Goal: Information Seeking & Learning: Check status

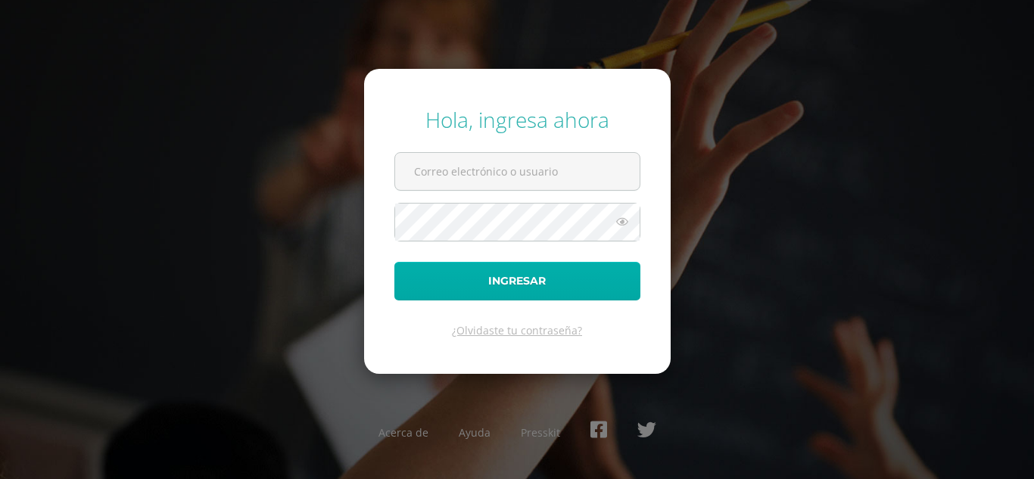
type input "[EMAIL_ADDRESS][DOMAIN_NAME]"
click at [510, 272] on button "Ingresar" at bounding box center [518, 281] width 246 height 39
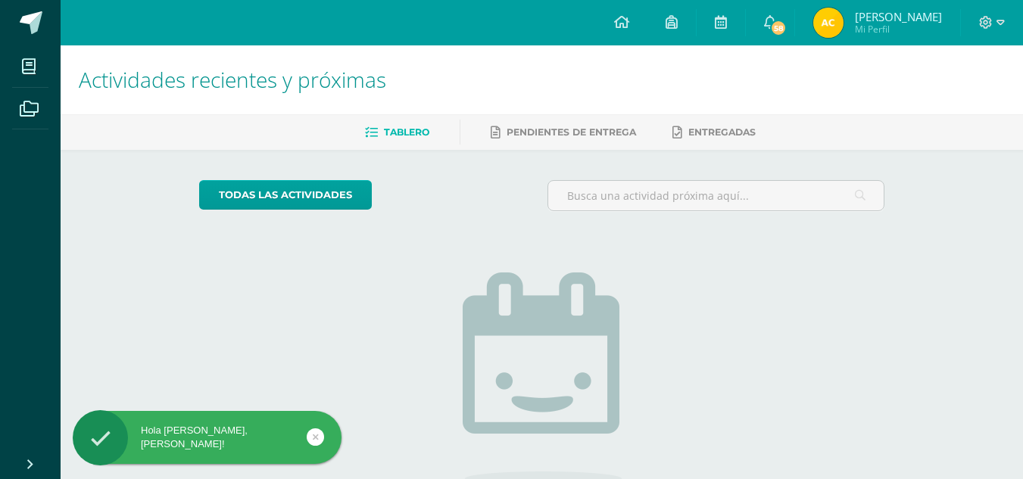
click at [844, 19] on img at bounding box center [828, 23] width 30 height 30
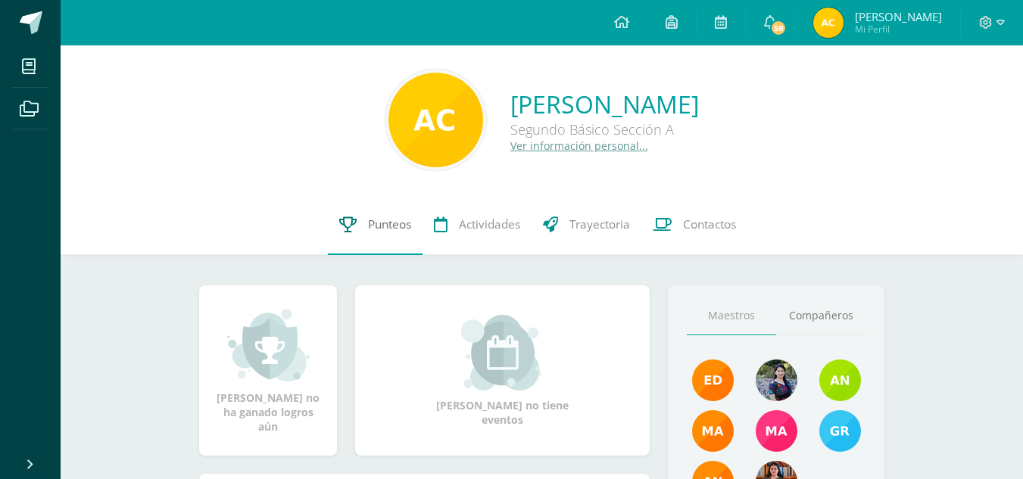
click at [369, 214] on link "Punteos" at bounding box center [375, 225] width 95 height 61
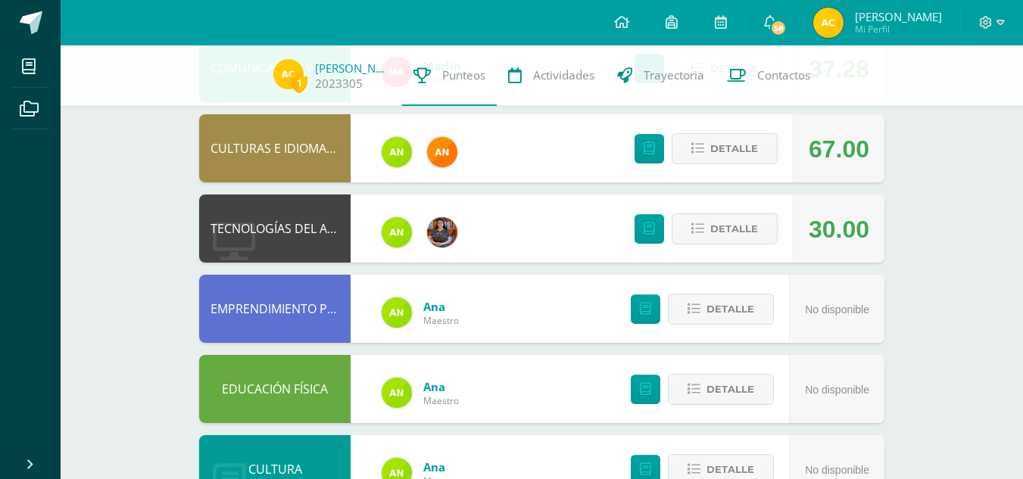
scroll to position [285, 0]
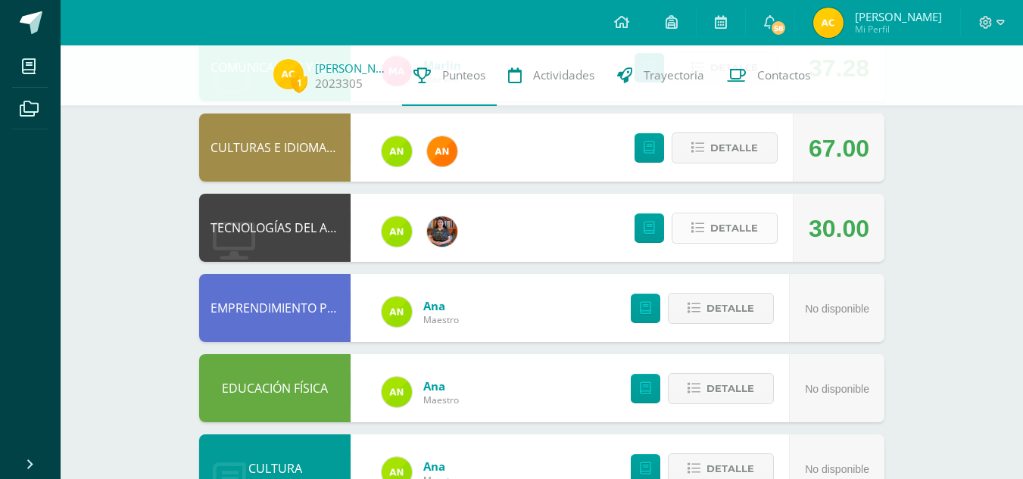
click at [738, 224] on span "Detalle" at bounding box center [734, 228] width 48 height 28
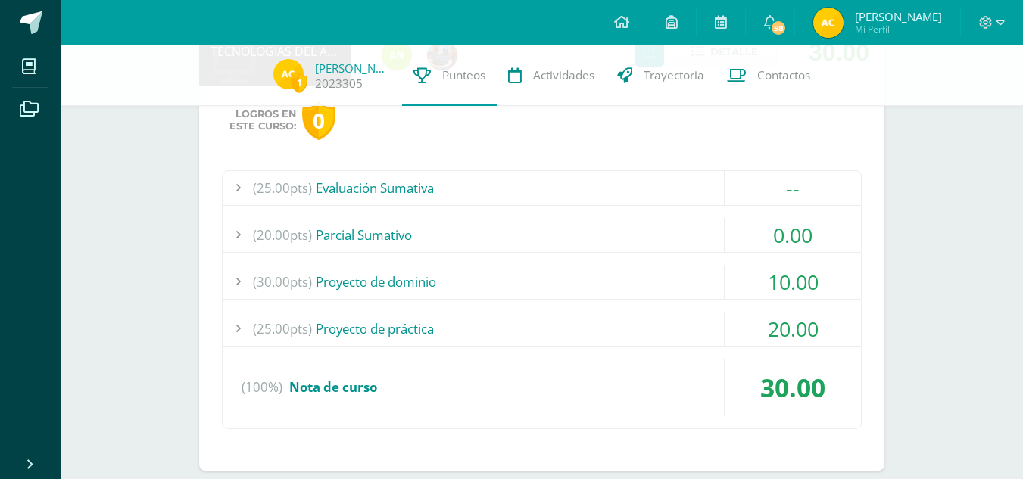
scroll to position [468, 0]
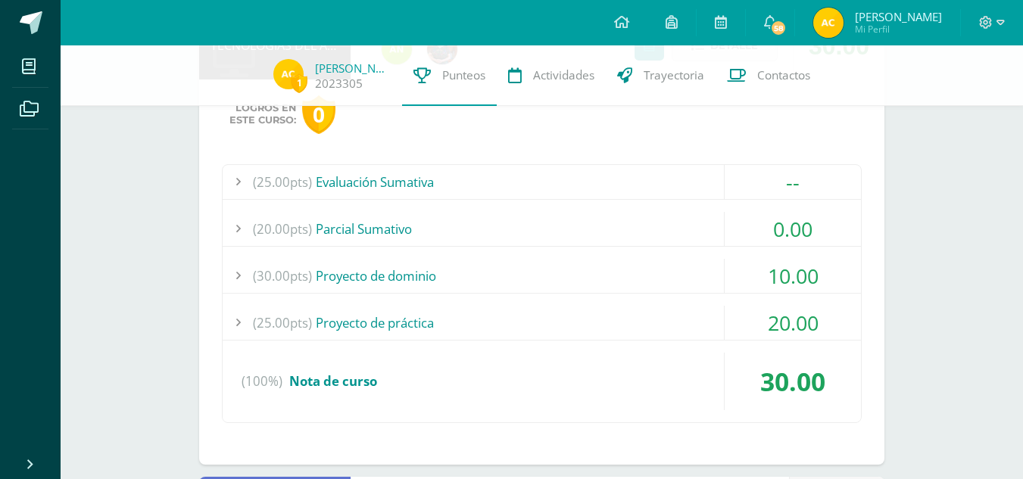
click at [703, 229] on div "(20.00pts) Parcial Sumativo" at bounding box center [542, 229] width 638 height 34
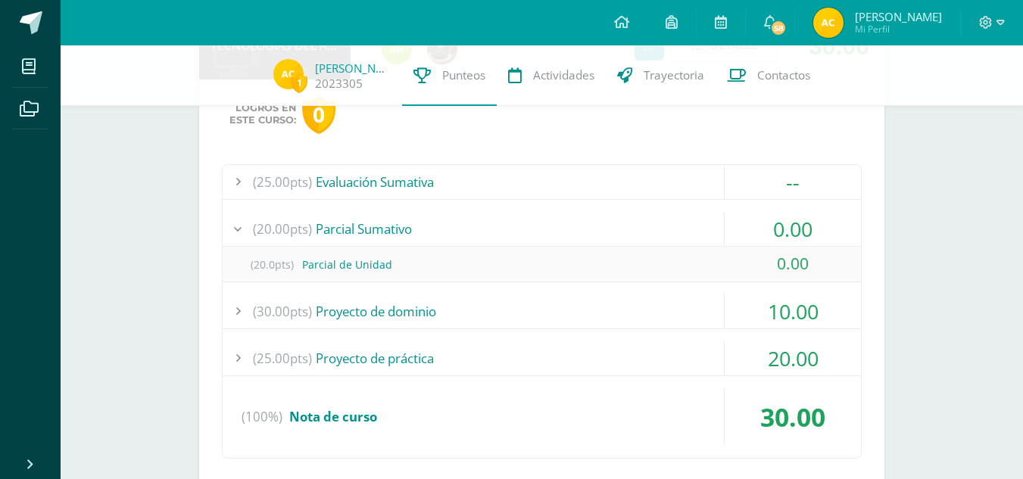
click at [703, 229] on div "(20.00pts) Parcial Sumativo" at bounding box center [542, 229] width 638 height 34
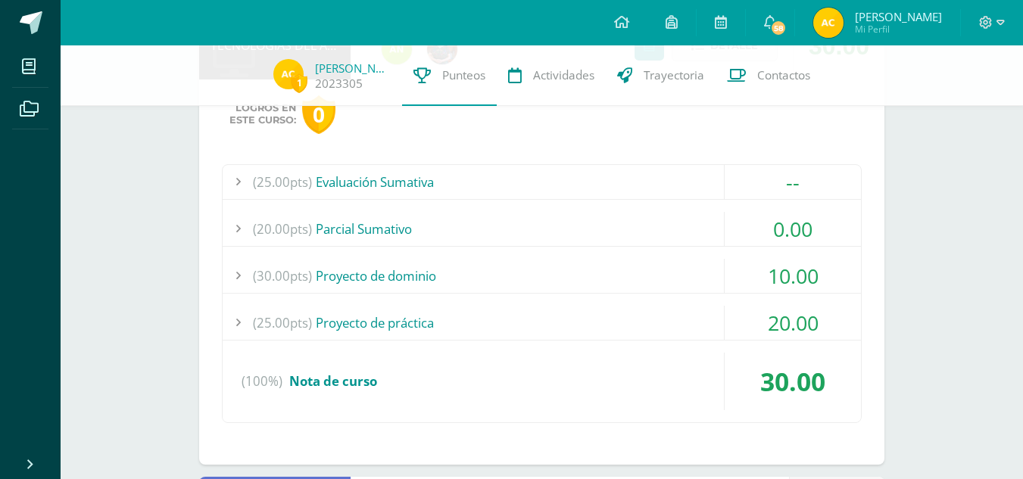
click at [644, 188] on div "(25.00pts) Evaluación Sumativa" at bounding box center [542, 182] width 638 height 34
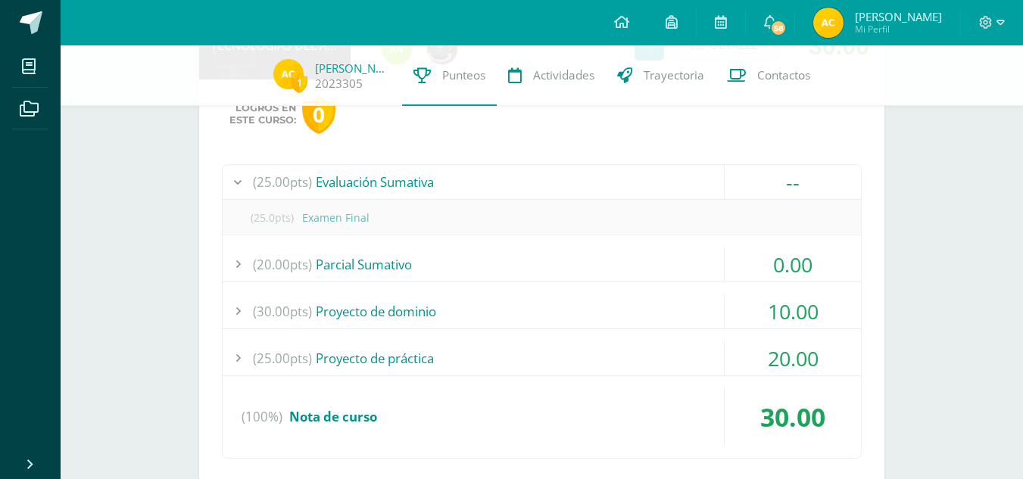
click at [644, 188] on div "(25.00pts) Evaluación Sumativa" at bounding box center [542, 182] width 638 height 34
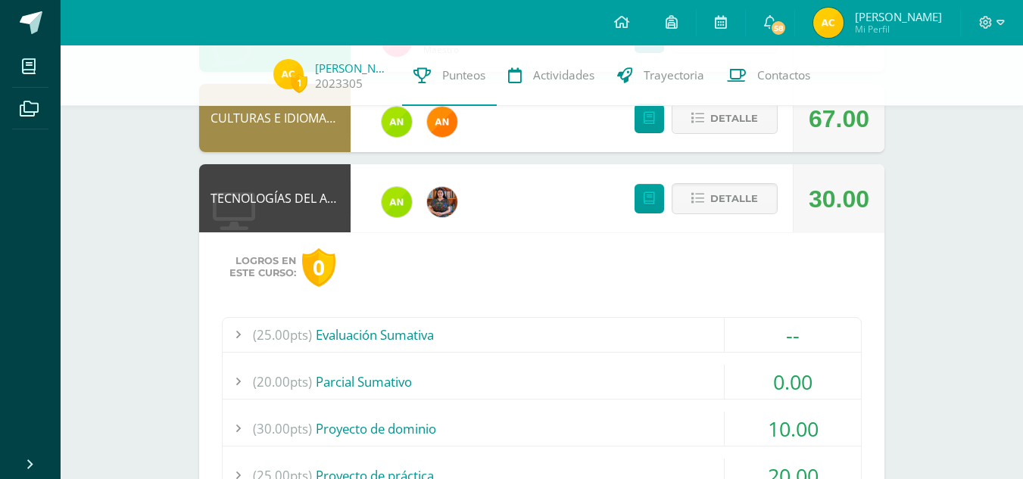
scroll to position [314, 0]
click at [736, 207] on span "Detalle" at bounding box center [734, 200] width 48 height 28
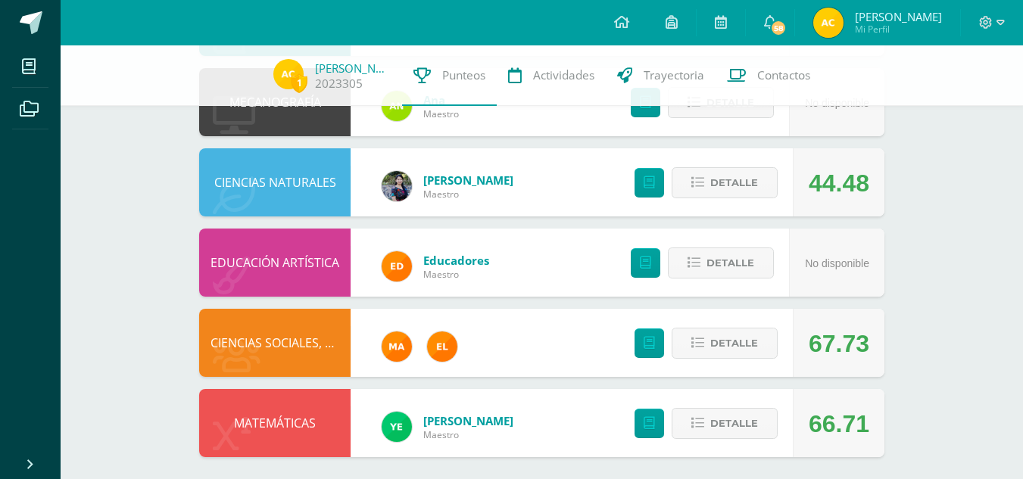
scroll to position [821, 0]
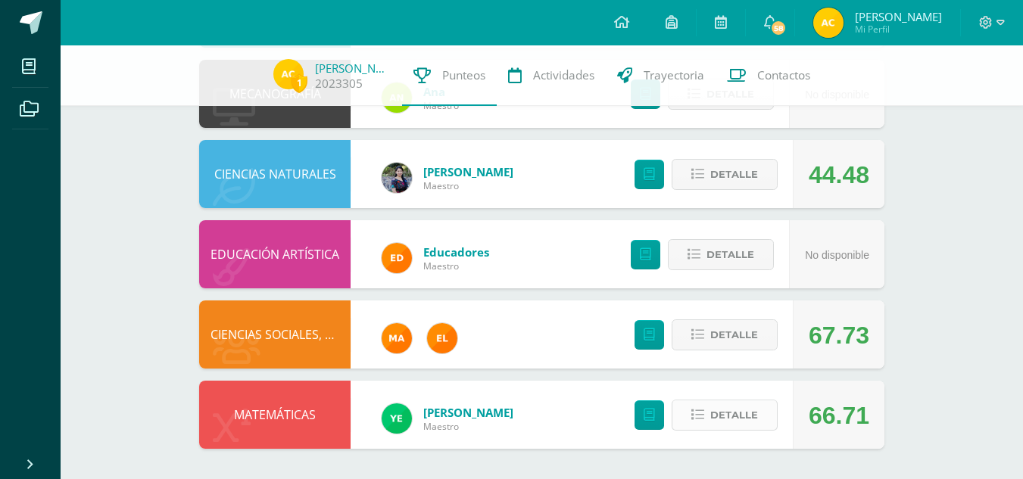
click at [743, 417] on span "Detalle" at bounding box center [734, 415] width 48 height 28
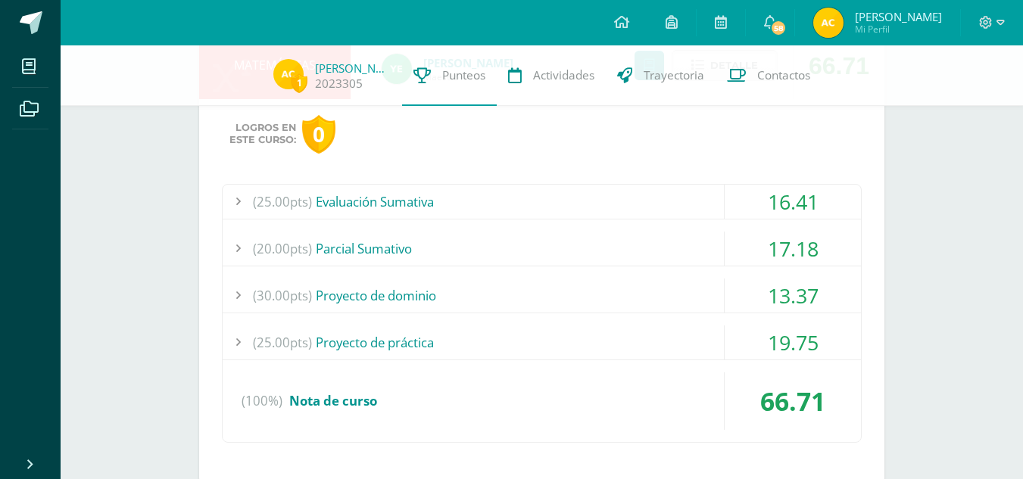
scroll to position [1175, 0]
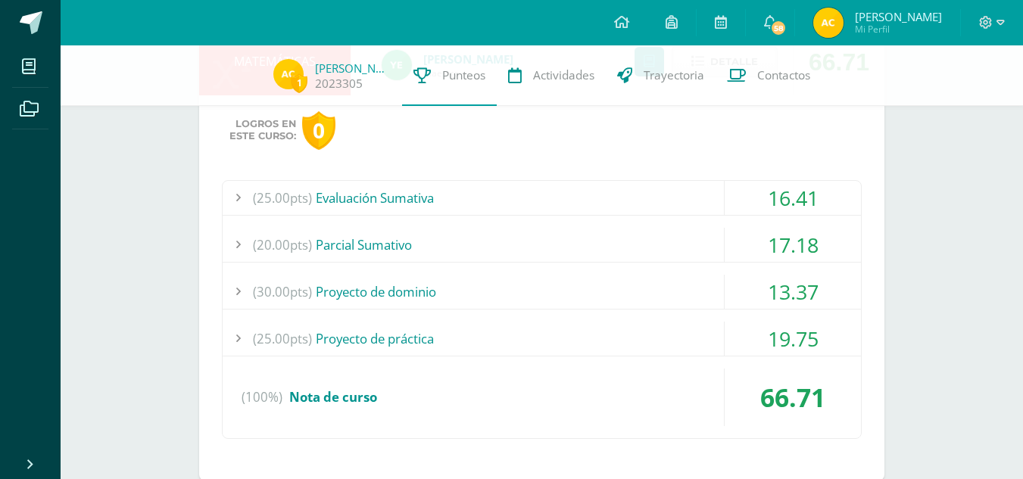
click at [685, 191] on div "(25.00pts) Evaluación Sumativa" at bounding box center [542, 198] width 638 height 34
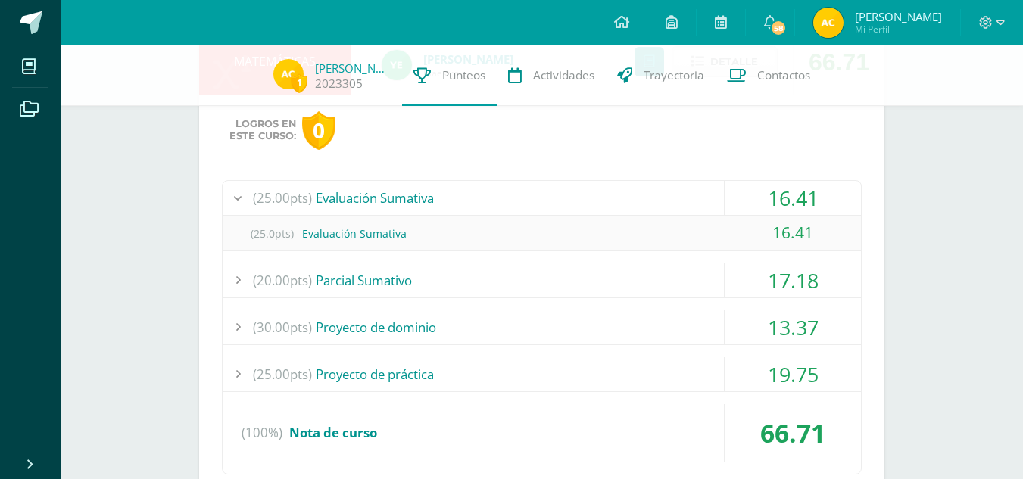
click at [685, 191] on div "(25.00pts) Evaluación Sumativa" at bounding box center [542, 198] width 638 height 34
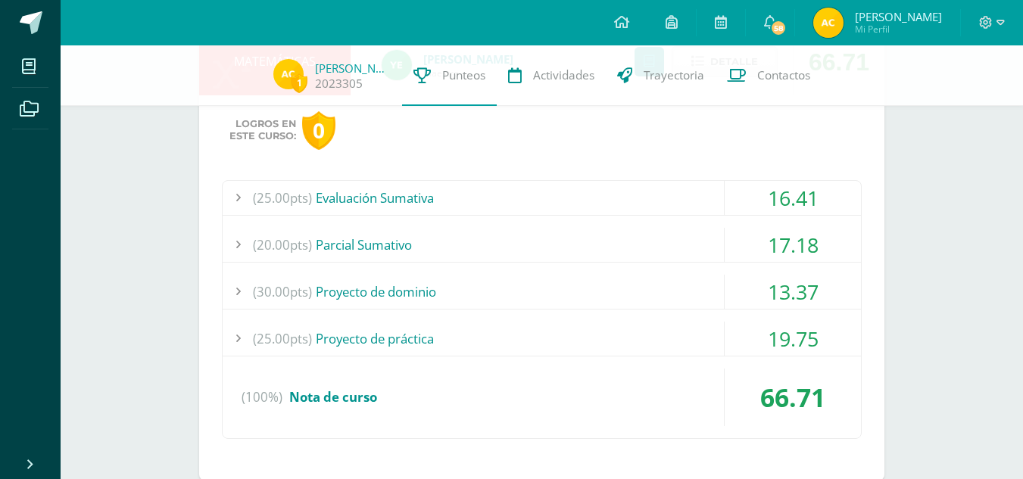
click at [681, 243] on div "(20.00pts) Parcial Sumativo" at bounding box center [542, 245] width 638 height 34
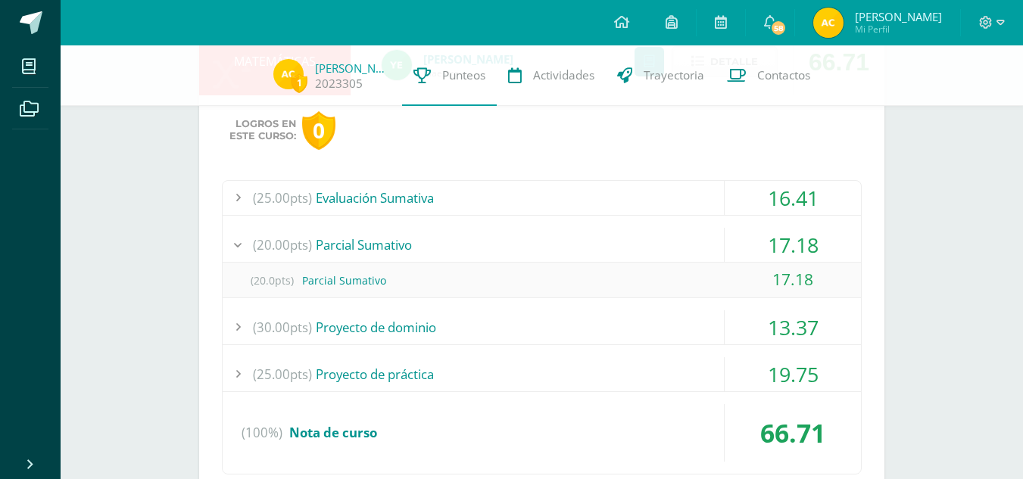
click at [681, 243] on div "(20.00pts) Parcial Sumativo" at bounding box center [542, 245] width 638 height 34
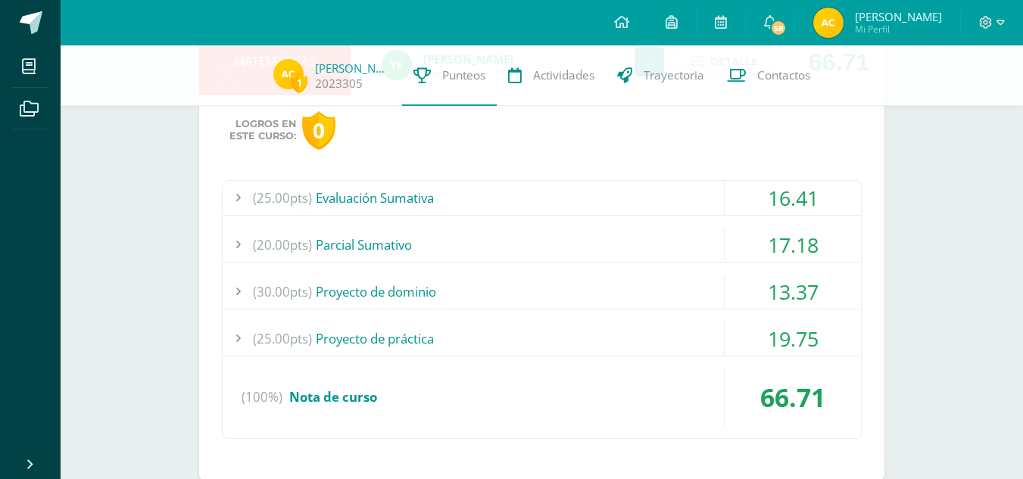
click at [672, 298] on div "(30.00pts) Proyecto de dominio" at bounding box center [542, 292] width 638 height 34
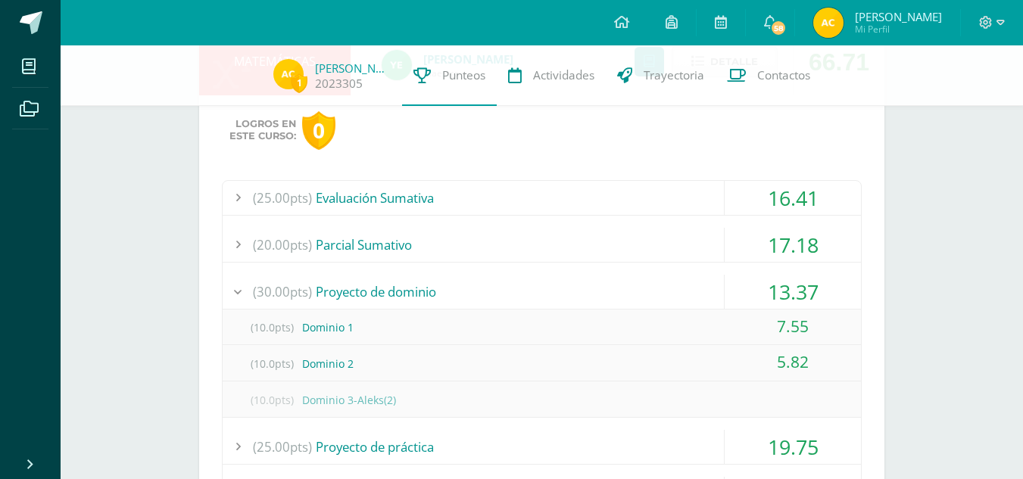
click at [672, 298] on div "(30.00pts) Proyecto de dominio" at bounding box center [542, 292] width 638 height 34
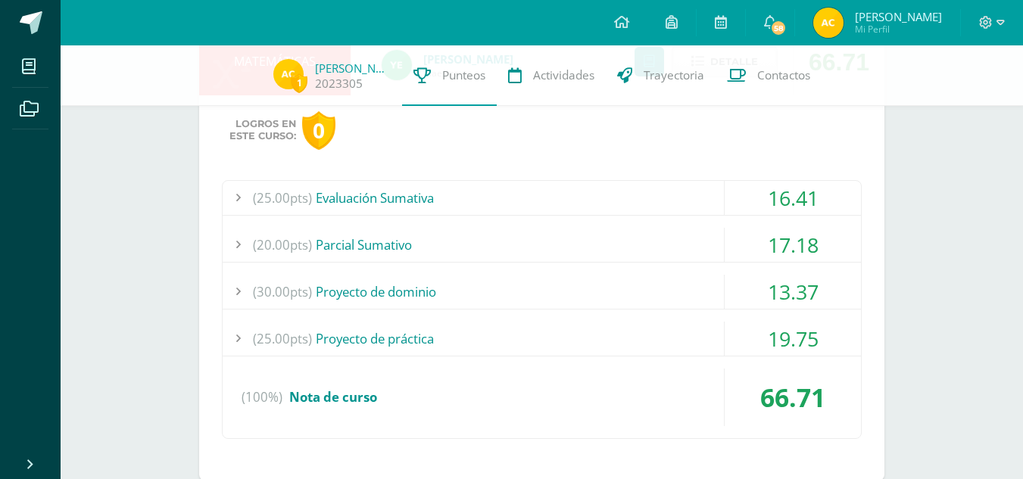
scroll to position [1206, 0]
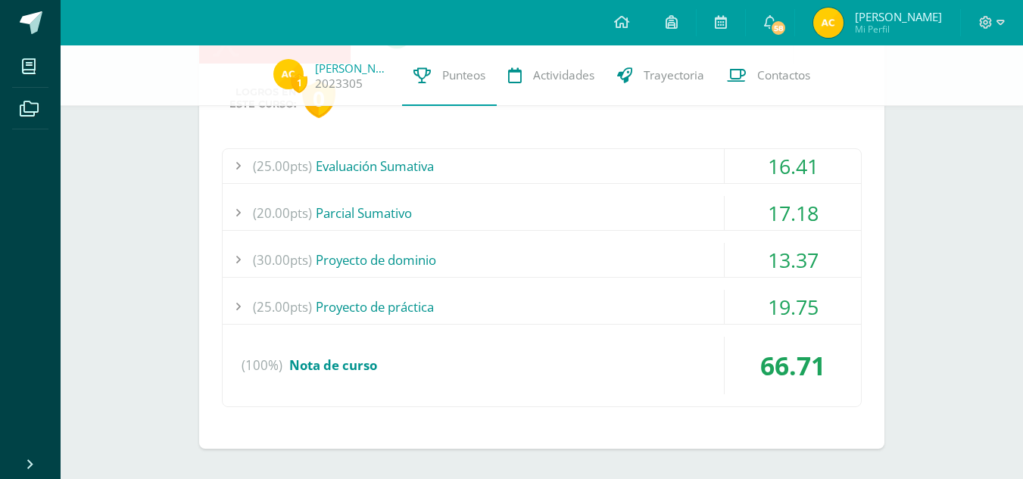
click at [630, 316] on div "(25.00pts) Proyecto de práctica" at bounding box center [542, 307] width 638 height 34
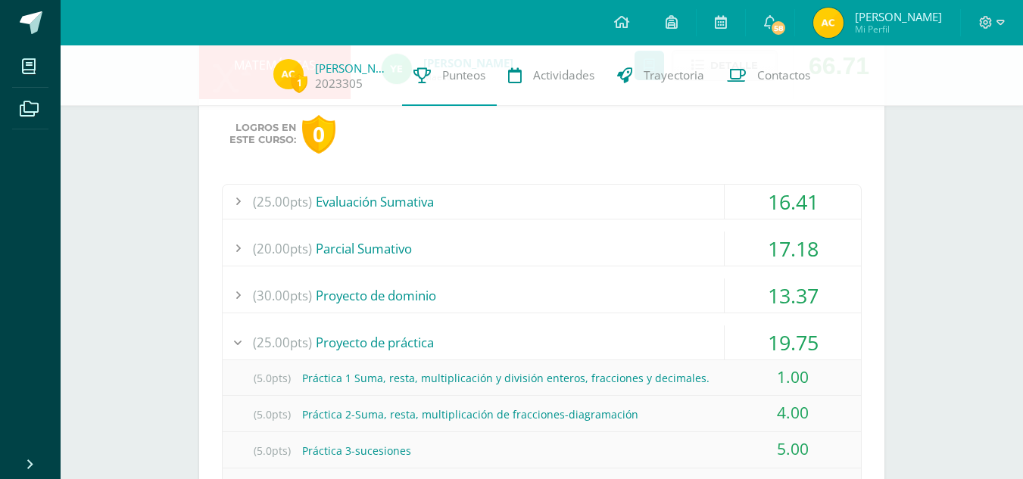
scroll to position [1171, 0]
click at [625, 351] on div "(25.00pts) Proyecto de práctica" at bounding box center [542, 342] width 638 height 34
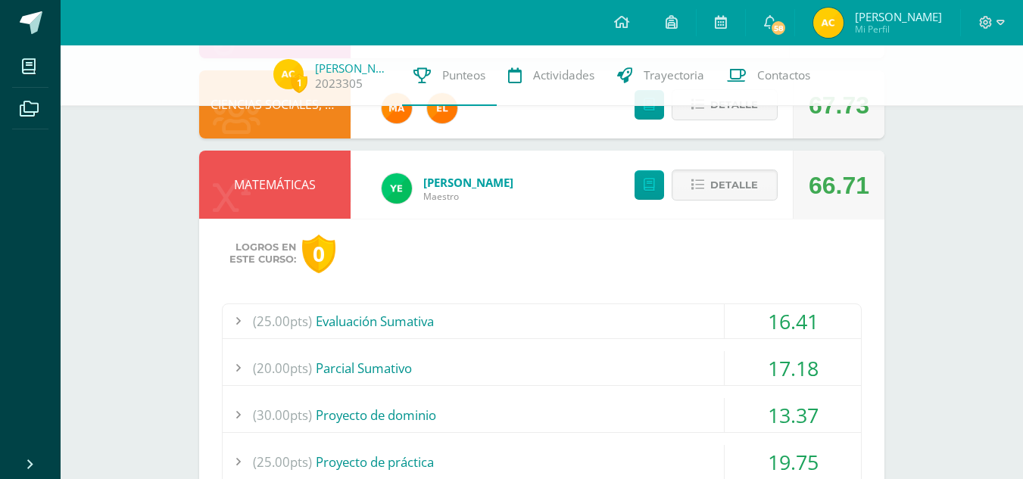
scroll to position [1044, 0]
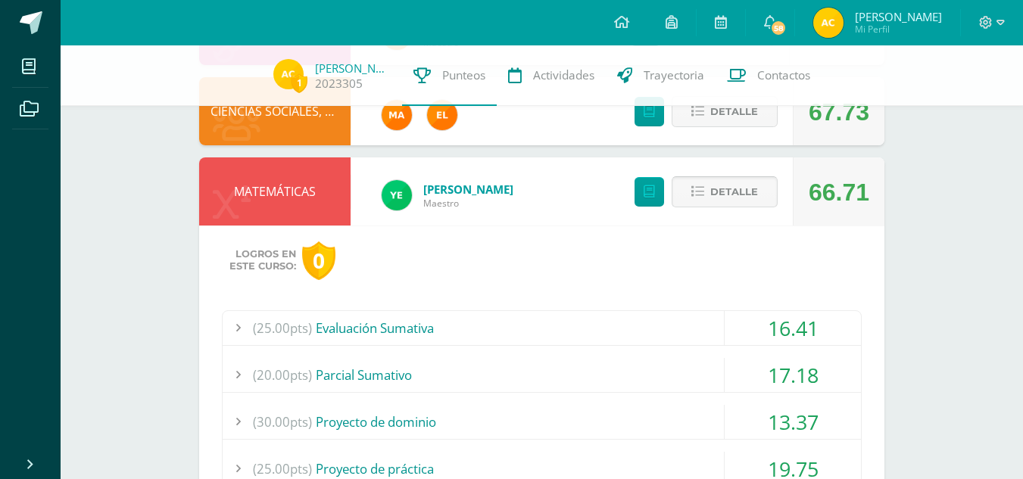
click at [735, 189] on span "Detalle" at bounding box center [734, 192] width 48 height 28
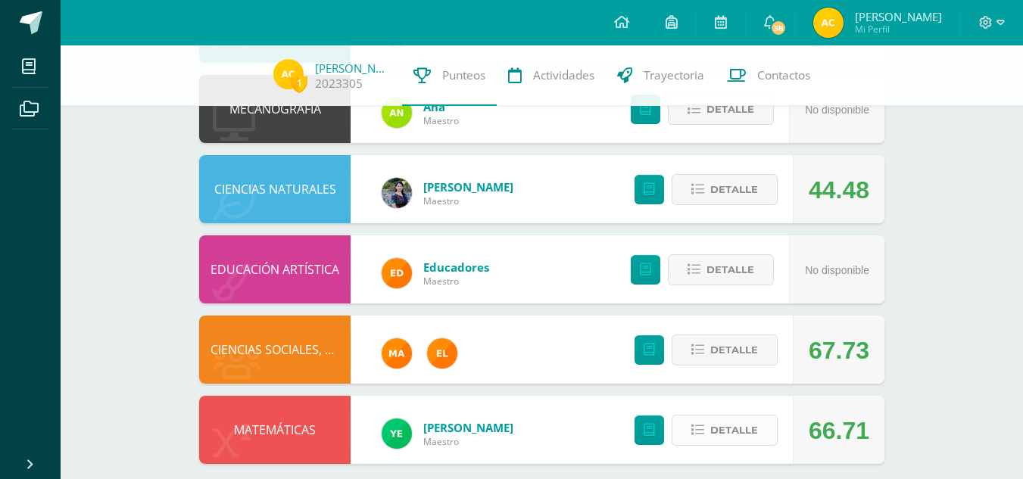
scroll to position [821, 0]
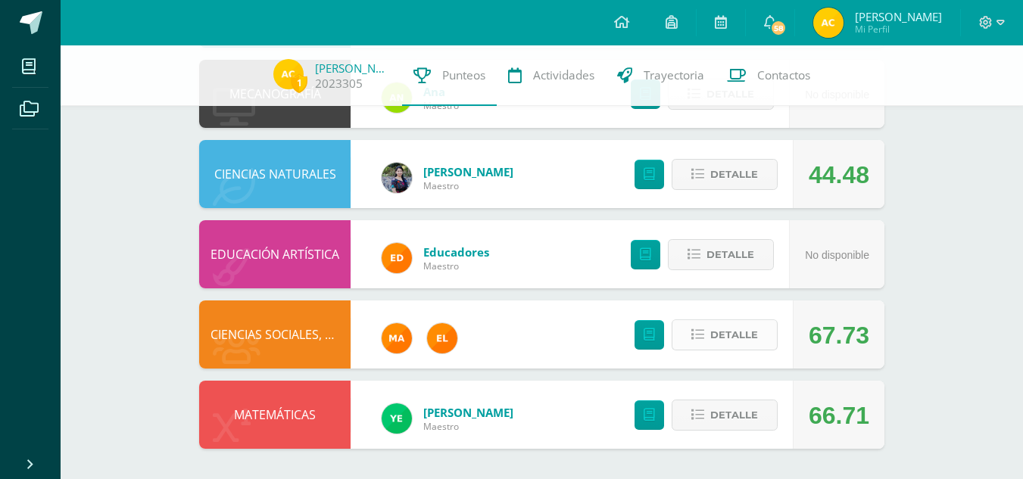
click at [721, 335] on span "Detalle" at bounding box center [734, 335] width 48 height 28
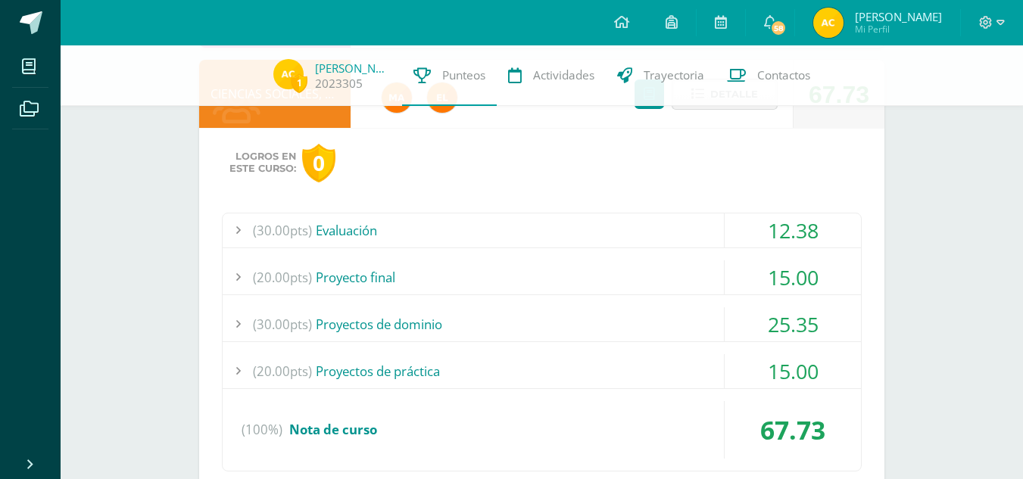
scroll to position [1061, 0]
click at [676, 234] on div "(30.00pts) Evaluación" at bounding box center [542, 231] width 638 height 34
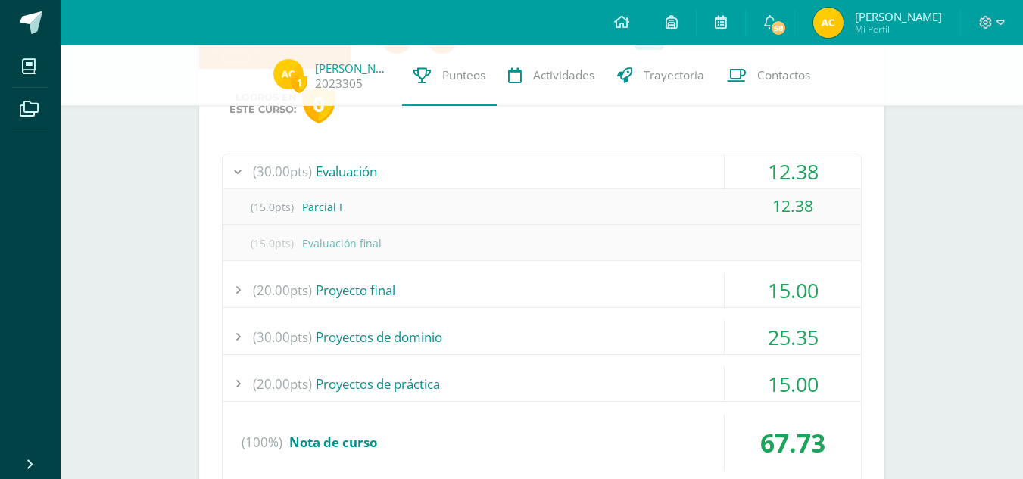
scroll to position [1121, 0]
click at [647, 167] on div "(30.00pts) Evaluación" at bounding box center [542, 171] width 638 height 34
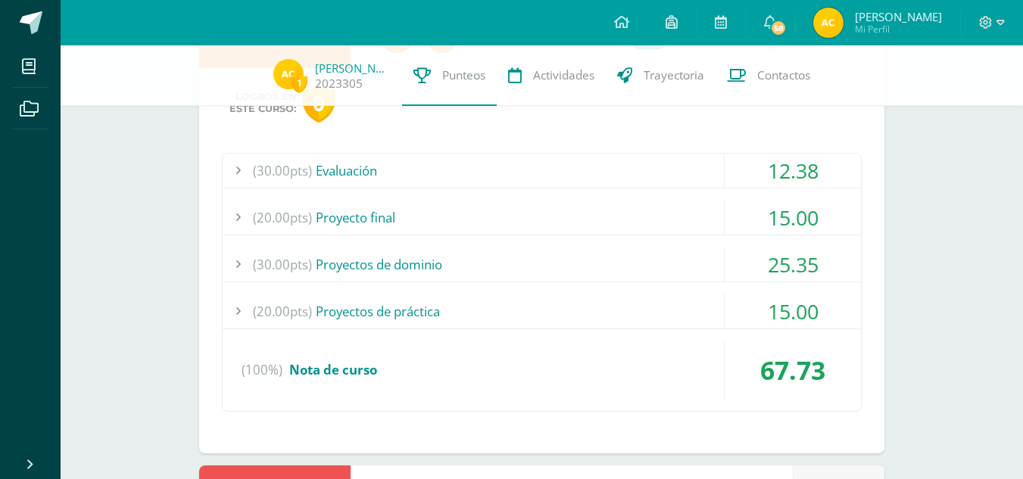
click at [659, 217] on div "(20.00pts) Proyecto final" at bounding box center [542, 218] width 638 height 34
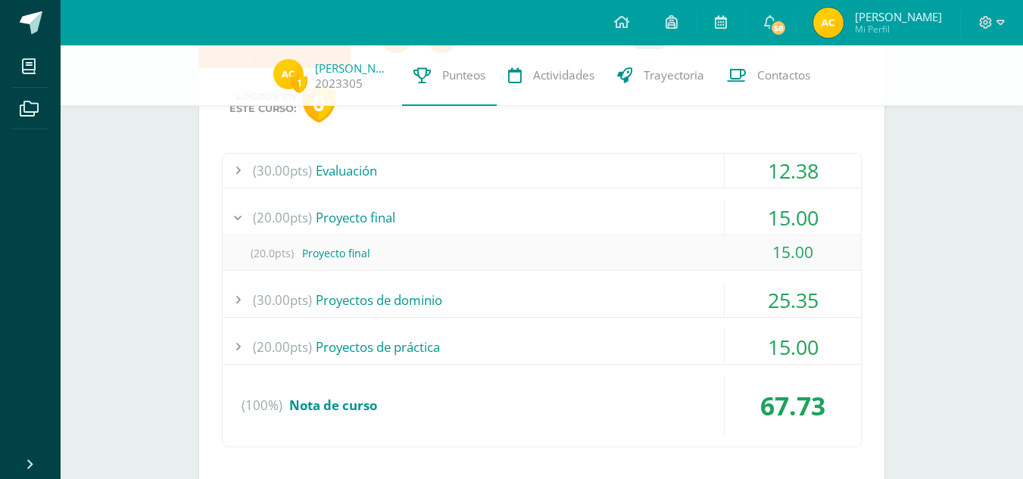
click at [659, 217] on div "(20.00pts) Proyecto final" at bounding box center [542, 218] width 638 height 34
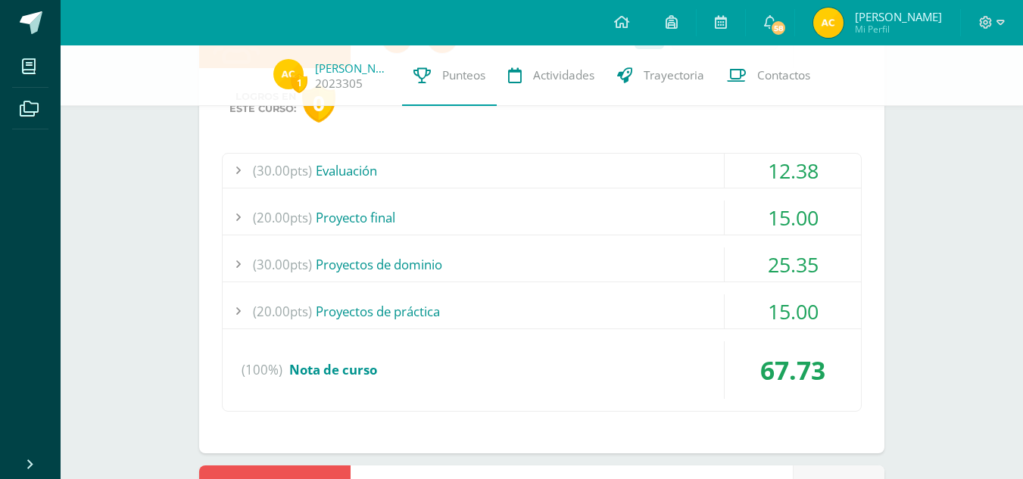
click at [663, 273] on div "(30.00pts) Proyectos de dominio" at bounding box center [542, 265] width 638 height 34
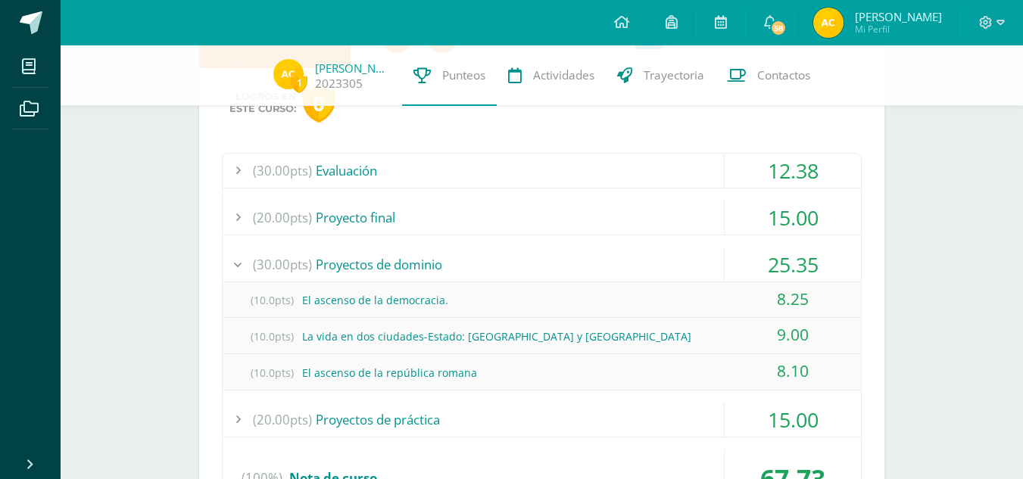
scroll to position [1123, 0]
click at [663, 273] on div "(30.00pts) Proyectos de dominio" at bounding box center [542, 263] width 638 height 34
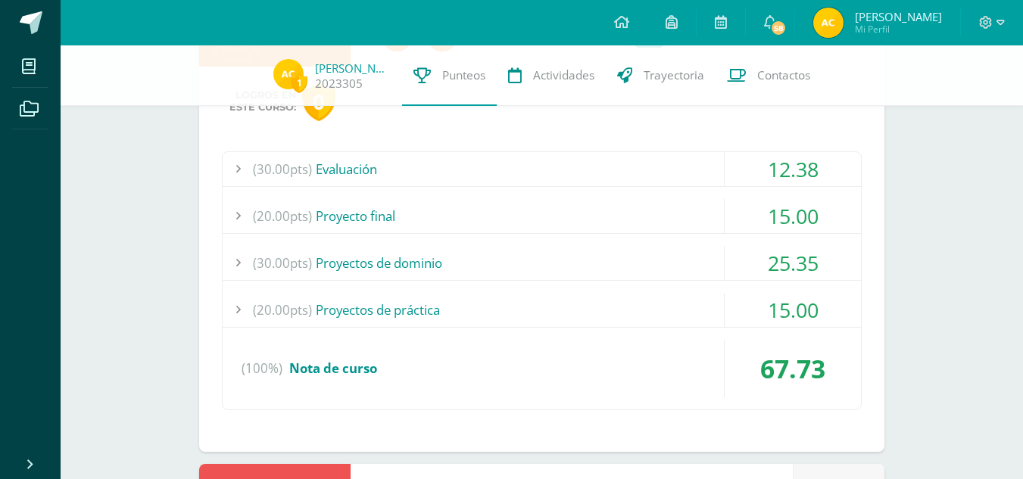
click at [663, 273] on div "(30.00pts) Proyectos de dominio" at bounding box center [542, 263] width 638 height 34
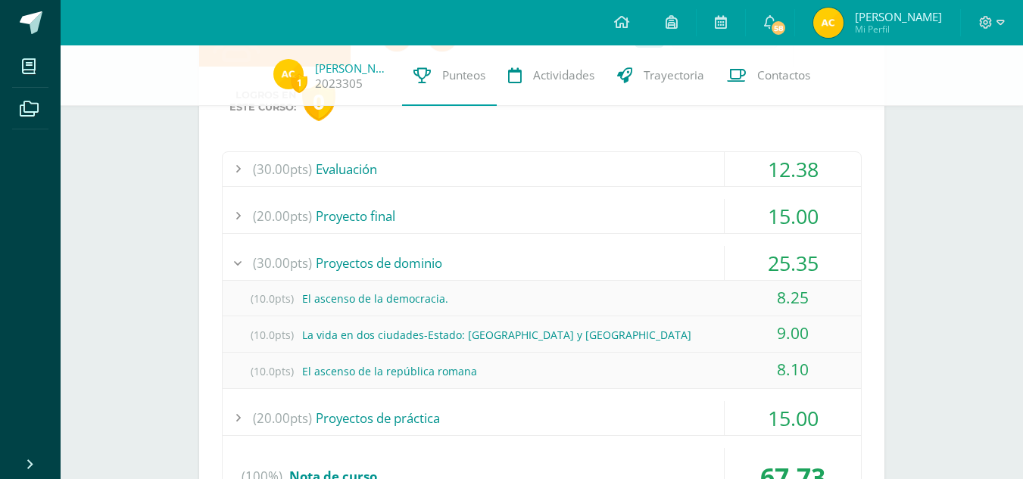
click at [663, 273] on div "(30.00pts) Proyectos de dominio" at bounding box center [542, 263] width 638 height 34
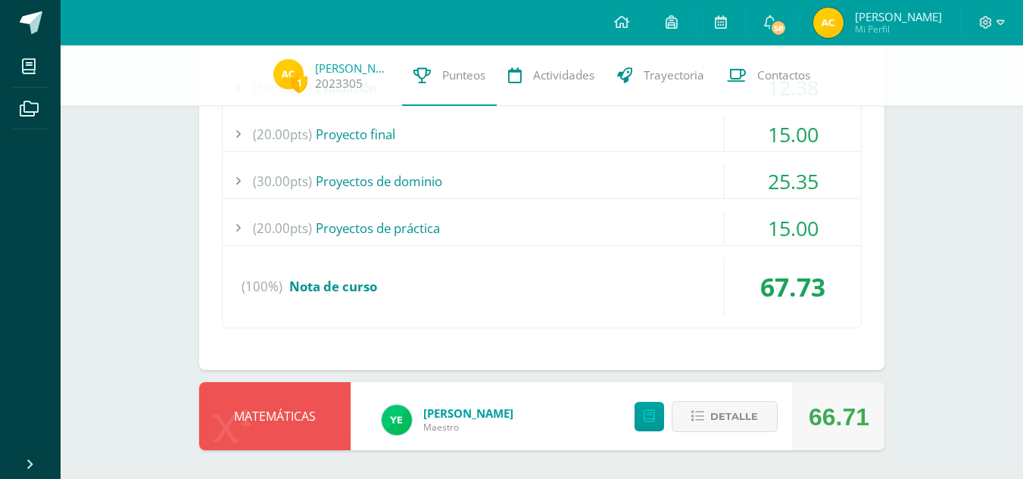
scroll to position [1206, 0]
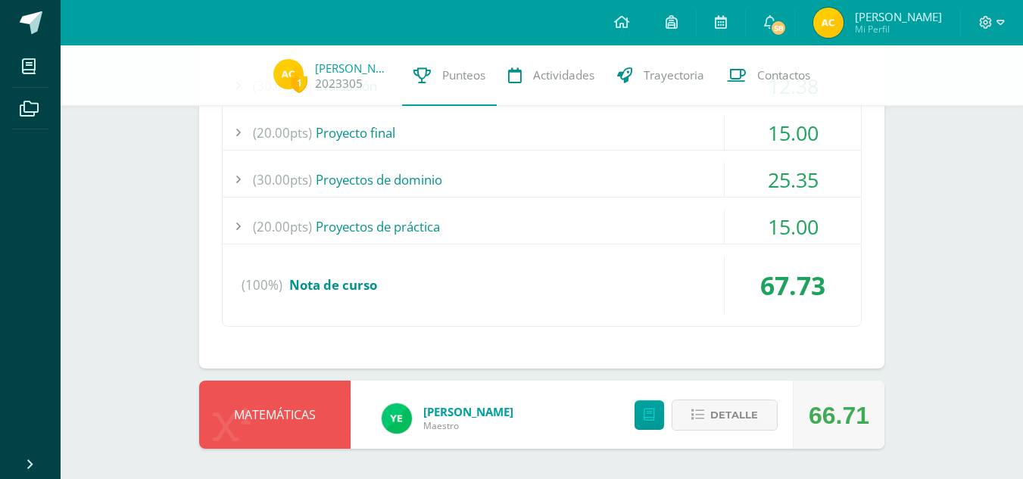
click at [623, 223] on div "(20.00pts) Proyectos de práctica" at bounding box center [542, 227] width 638 height 34
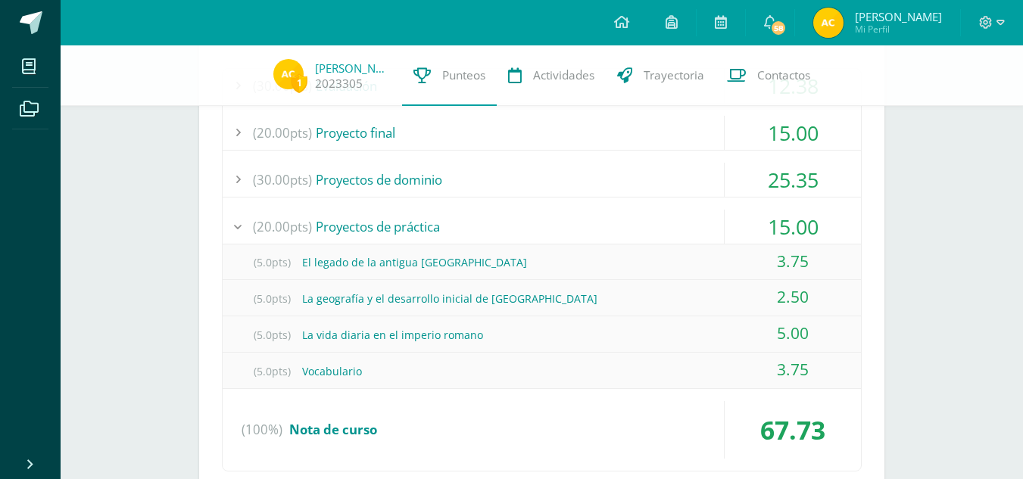
click at [623, 223] on div "(20.00pts) Proyectos de práctica" at bounding box center [542, 227] width 638 height 34
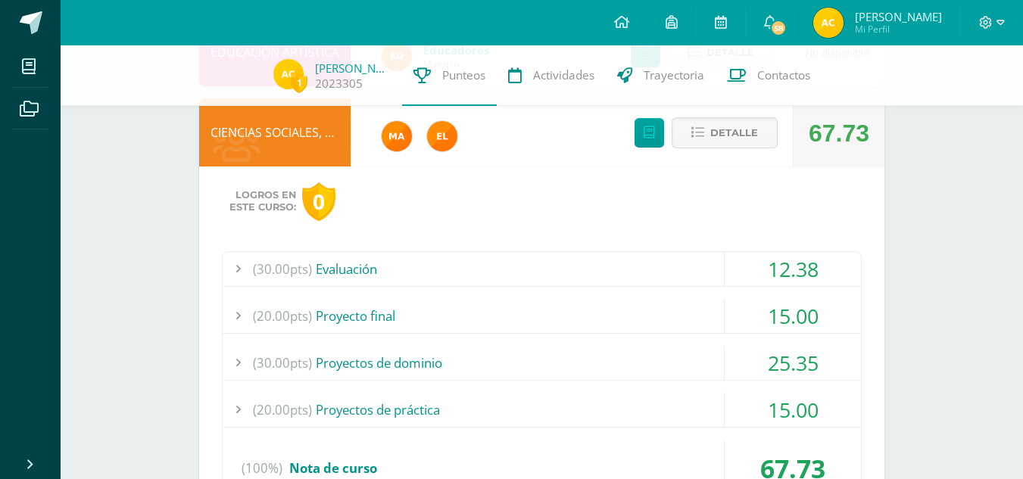
scroll to position [1022, 0]
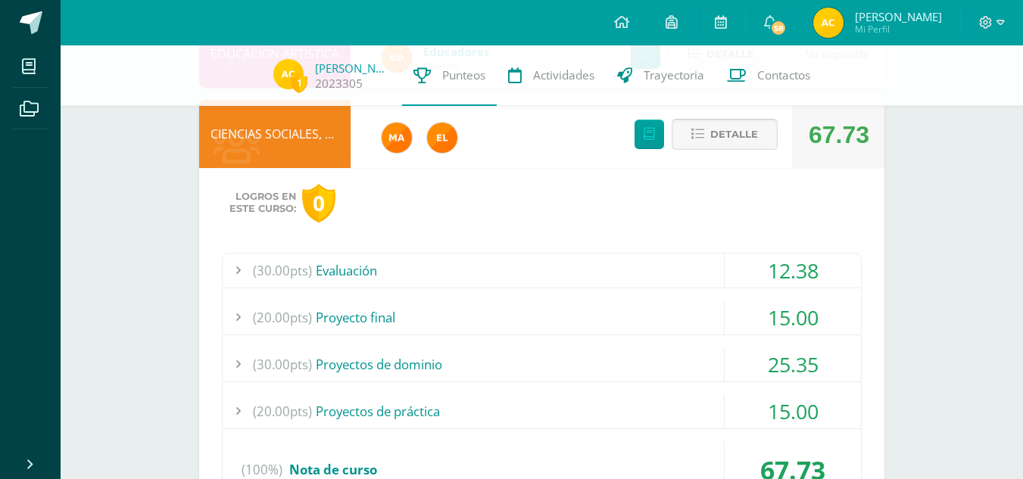
click at [740, 137] on span "Detalle" at bounding box center [734, 134] width 48 height 28
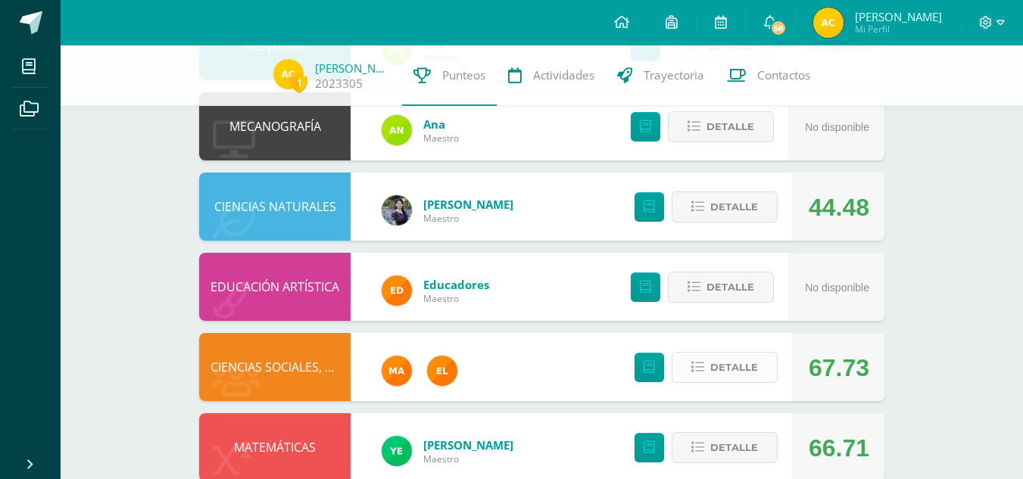
scroll to position [788, 0]
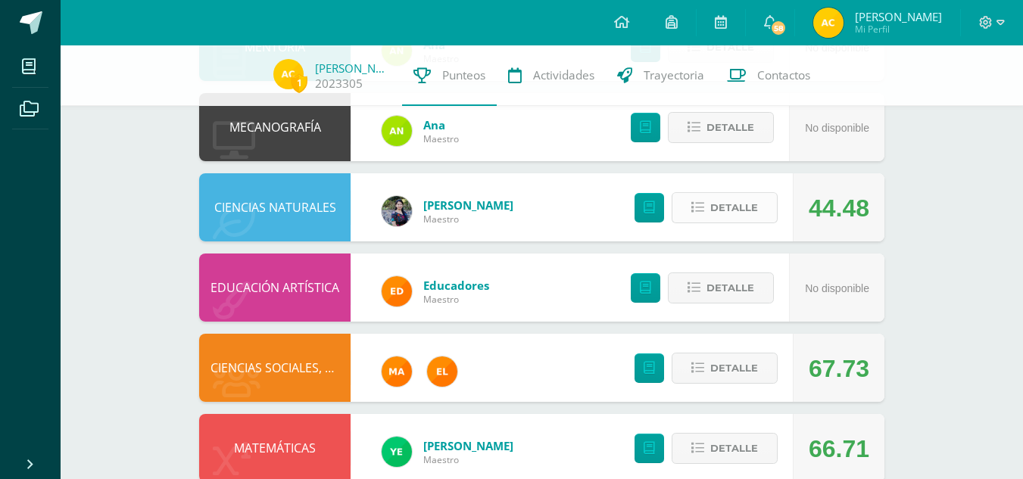
click at [734, 206] on span "Detalle" at bounding box center [734, 208] width 48 height 28
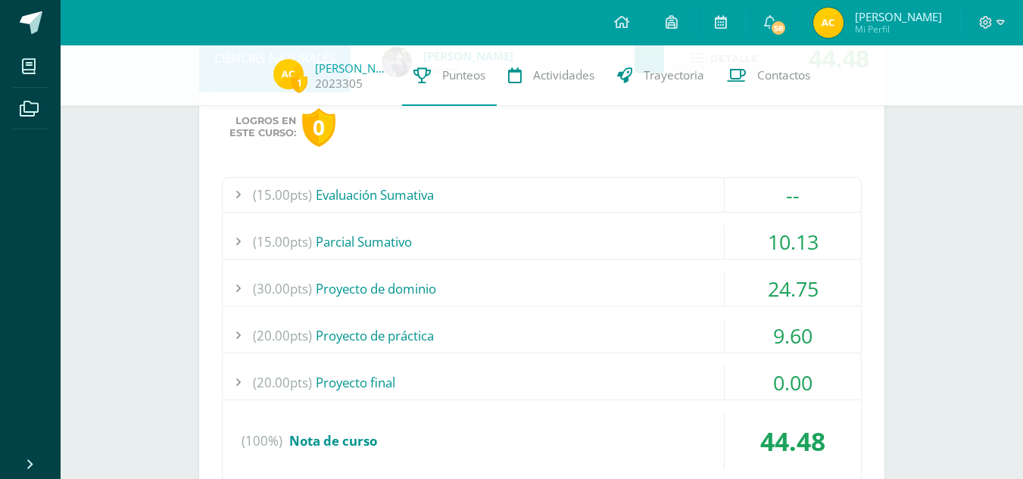
scroll to position [938, 0]
click at [699, 232] on div "(15.00pts) Parcial Sumativo" at bounding box center [542, 240] width 638 height 34
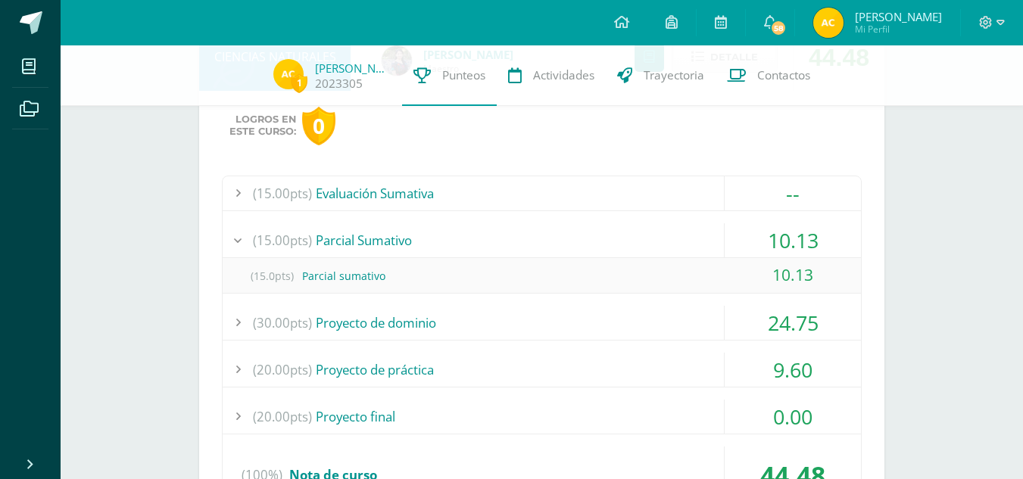
click at [699, 232] on div "(15.00pts) Parcial Sumativo" at bounding box center [542, 240] width 638 height 34
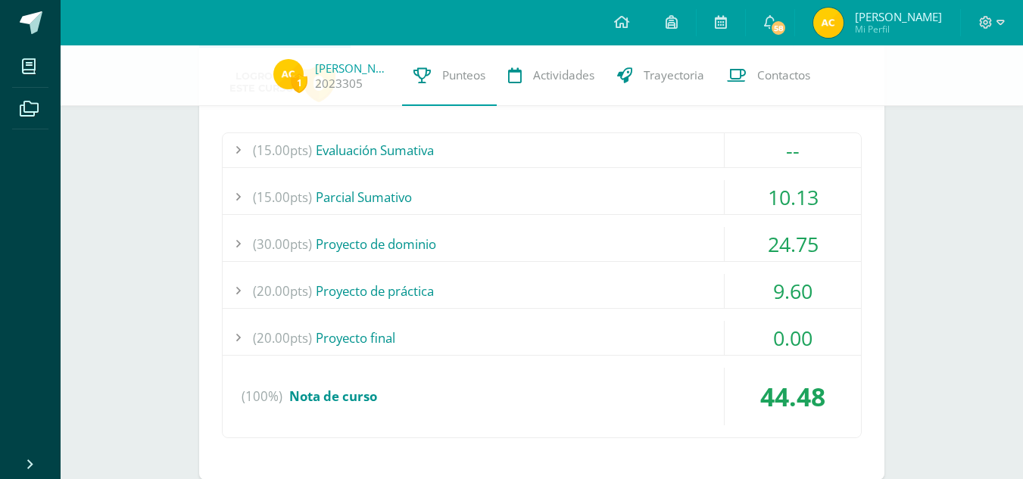
scroll to position [984, 0]
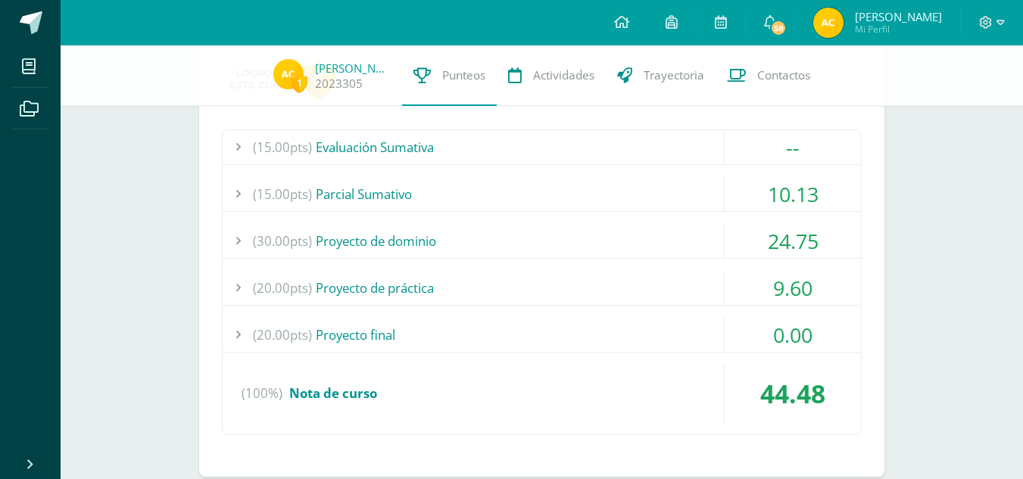
click at [708, 242] on div "(30.00pts) Proyecto de dominio" at bounding box center [542, 241] width 638 height 34
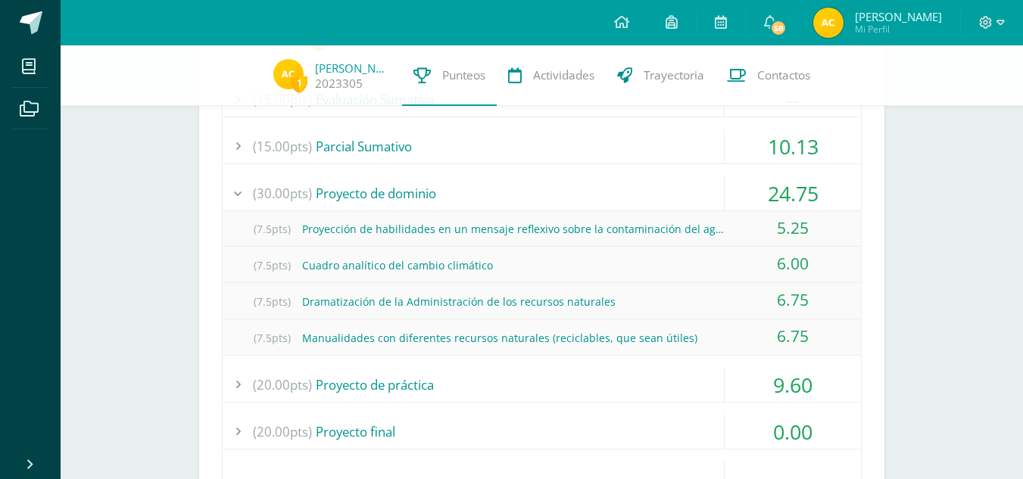
scroll to position [1034, 0]
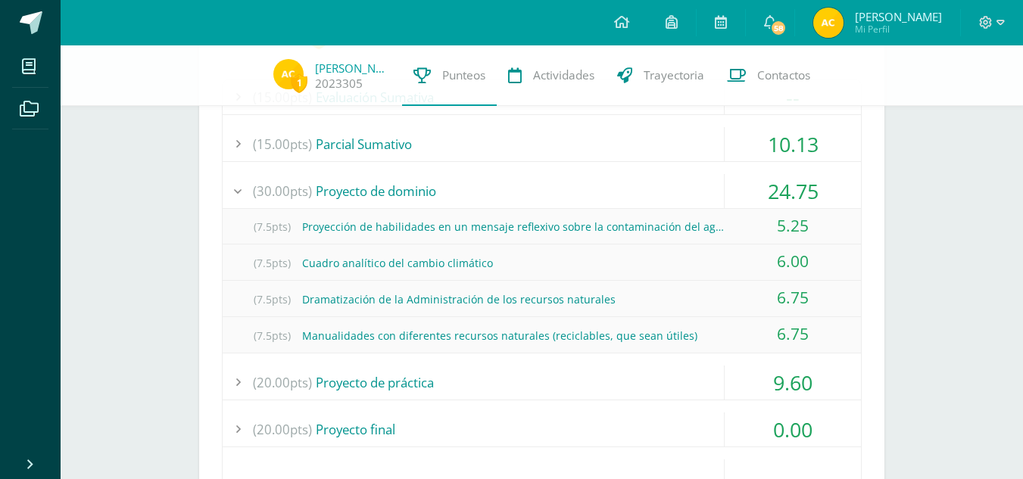
click at [698, 183] on div "(30.00pts) Proyecto de dominio" at bounding box center [542, 191] width 638 height 34
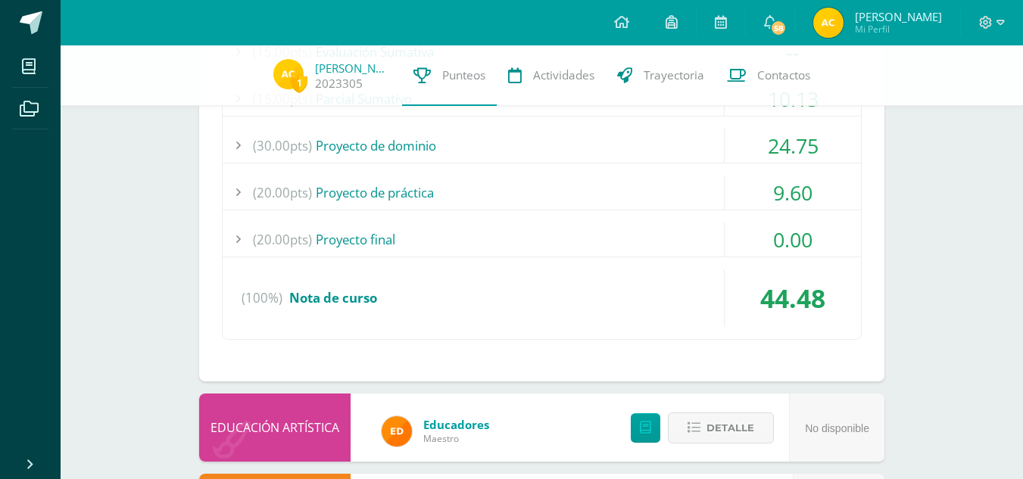
scroll to position [1082, 0]
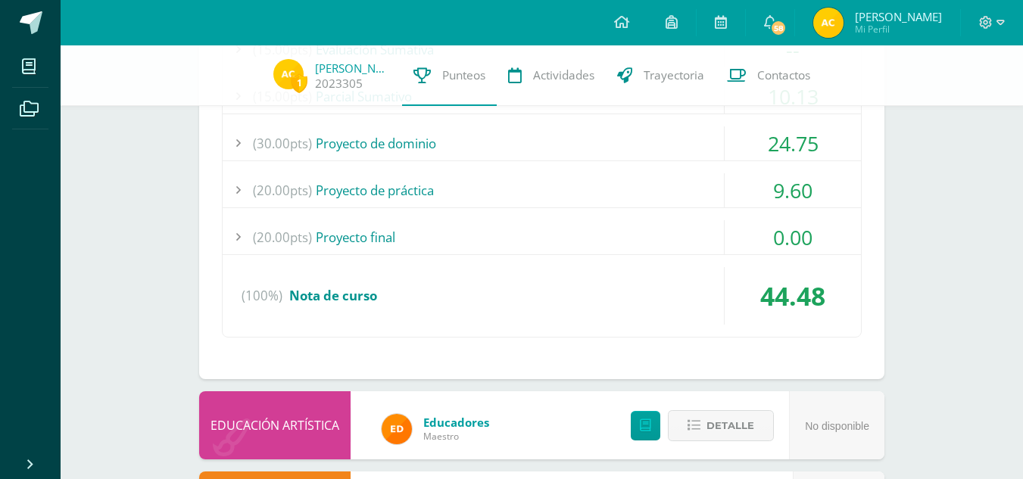
click at [698, 183] on div "(20.00pts) Proyecto de práctica" at bounding box center [542, 190] width 638 height 34
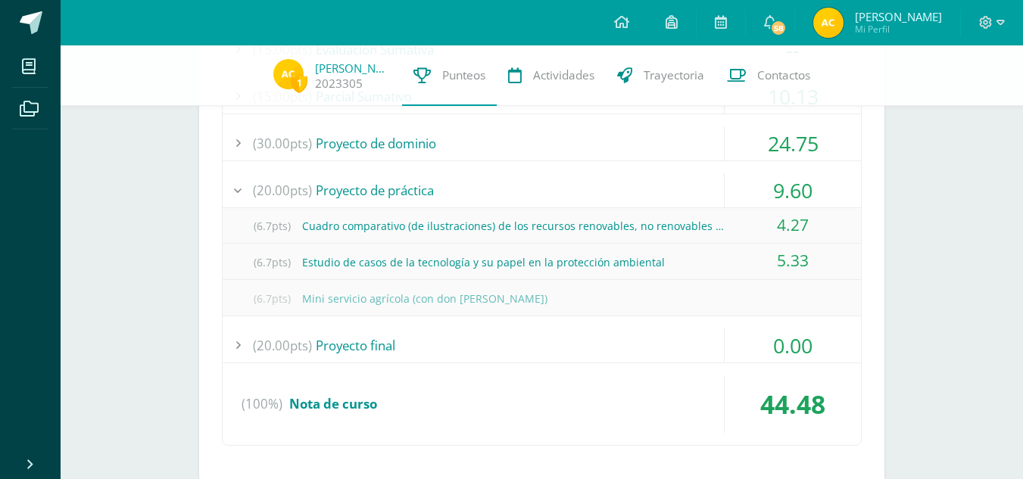
click at [684, 147] on div "(30.00pts) Proyecto de dominio" at bounding box center [542, 143] width 638 height 34
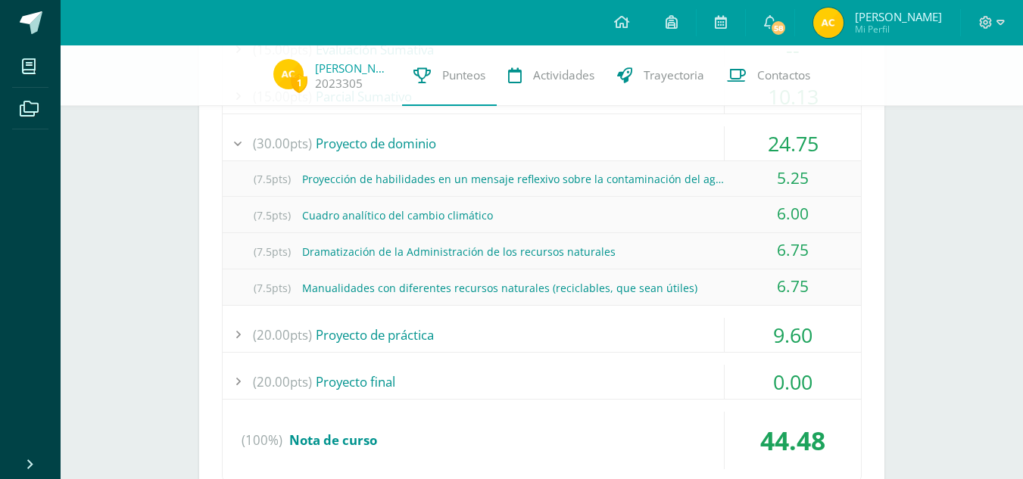
click at [684, 147] on div "(30.00pts) Proyecto de dominio" at bounding box center [542, 143] width 638 height 34
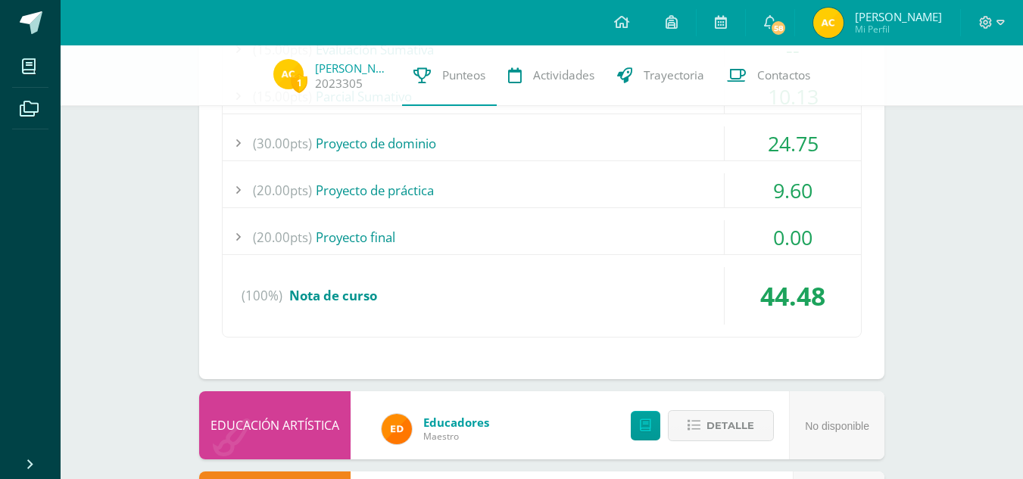
click at [650, 233] on div "(20.00pts) Proyecto final" at bounding box center [542, 237] width 638 height 34
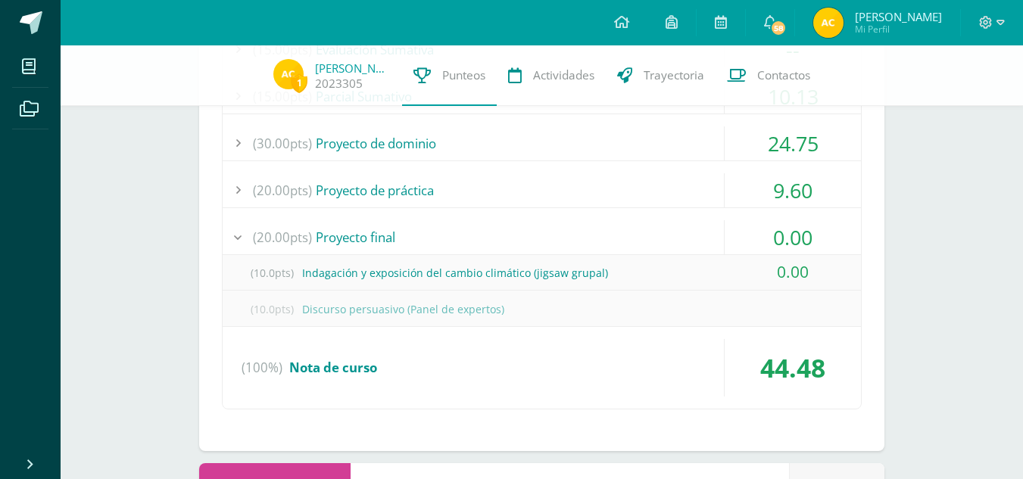
click at [650, 233] on div "(20.00pts) Proyecto final" at bounding box center [542, 237] width 638 height 34
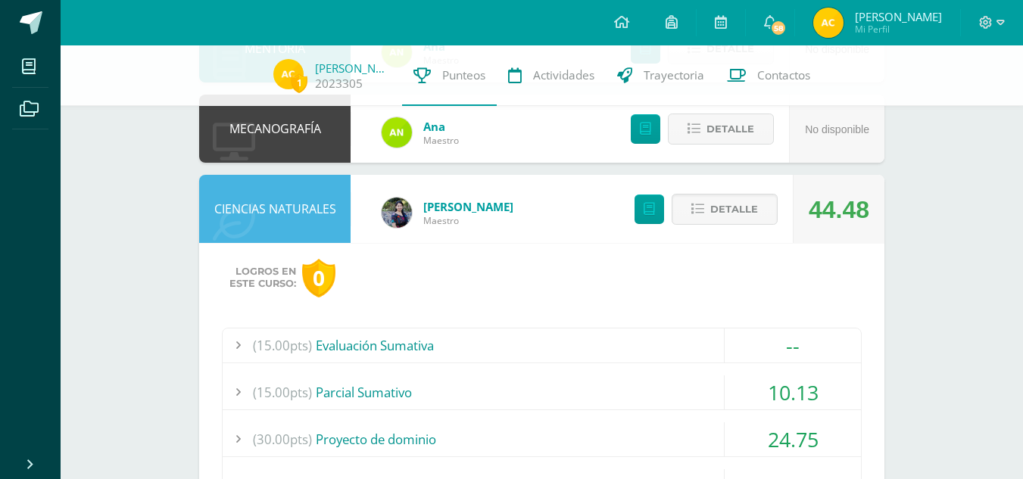
scroll to position [785, 0]
click at [725, 202] on span "Detalle" at bounding box center [734, 210] width 48 height 28
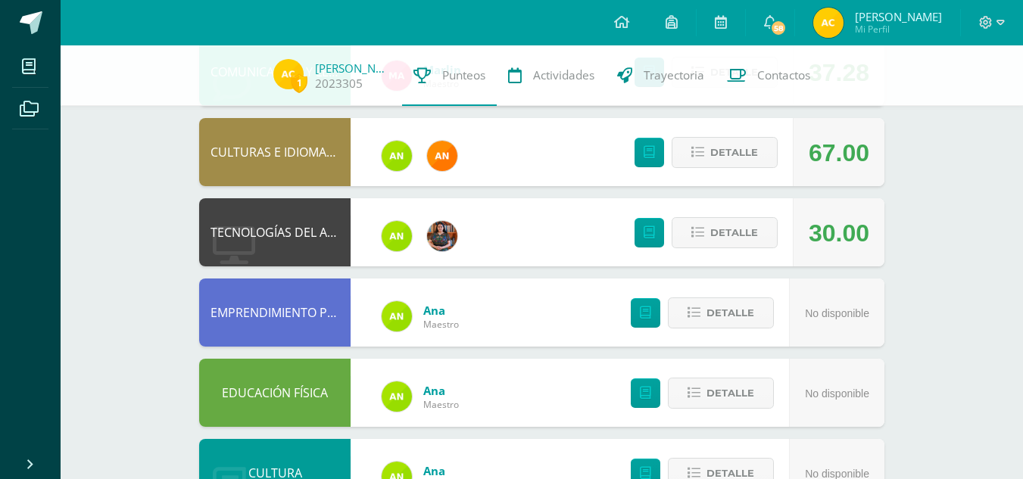
scroll to position [279, 0]
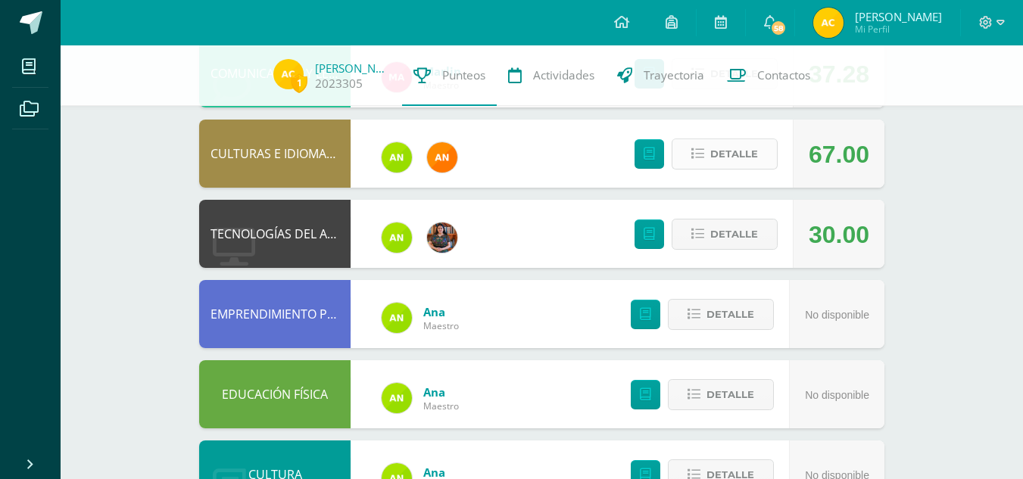
click at [719, 159] on span "Detalle" at bounding box center [734, 154] width 48 height 28
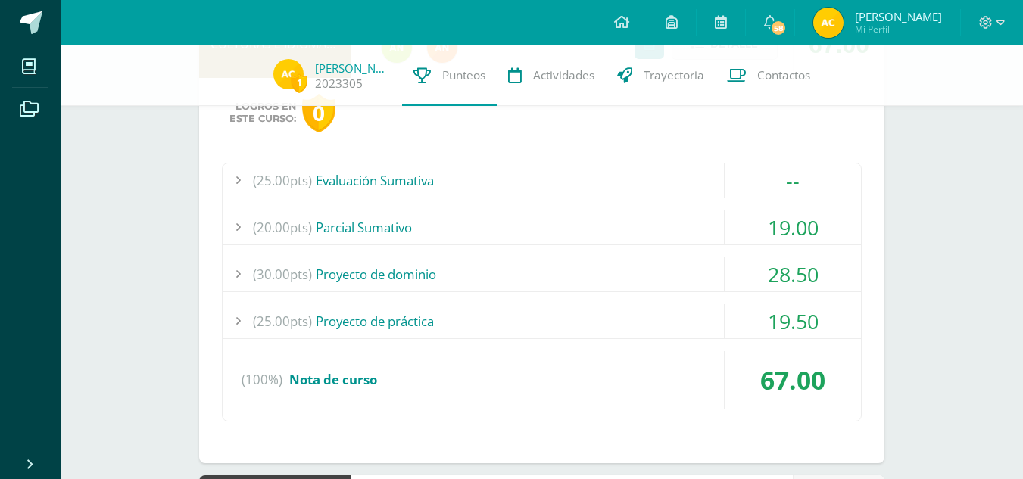
scroll to position [391, 0]
click at [689, 226] on div "(20.00pts) Parcial Sumativo" at bounding box center [542, 226] width 638 height 34
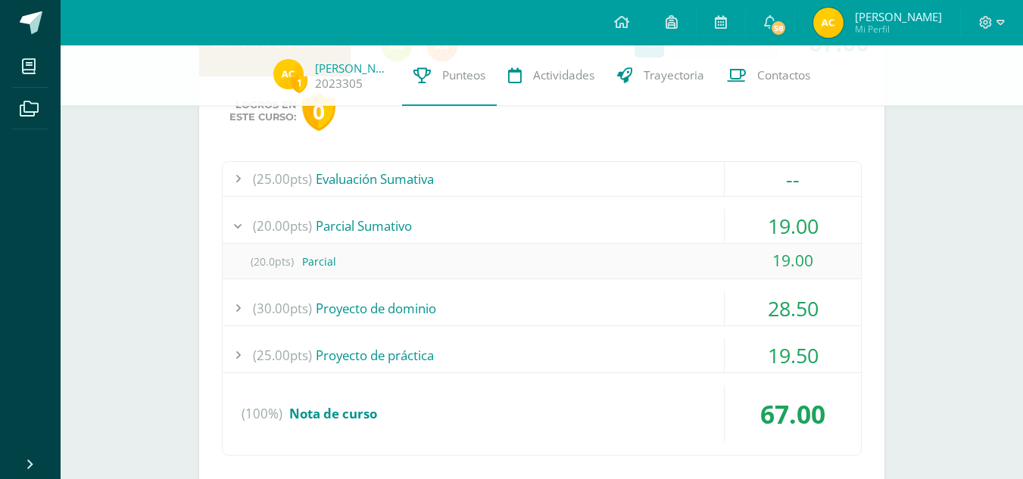
click at [689, 226] on div "(20.00pts) Parcial Sumativo" at bounding box center [542, 226] width 638 height 34
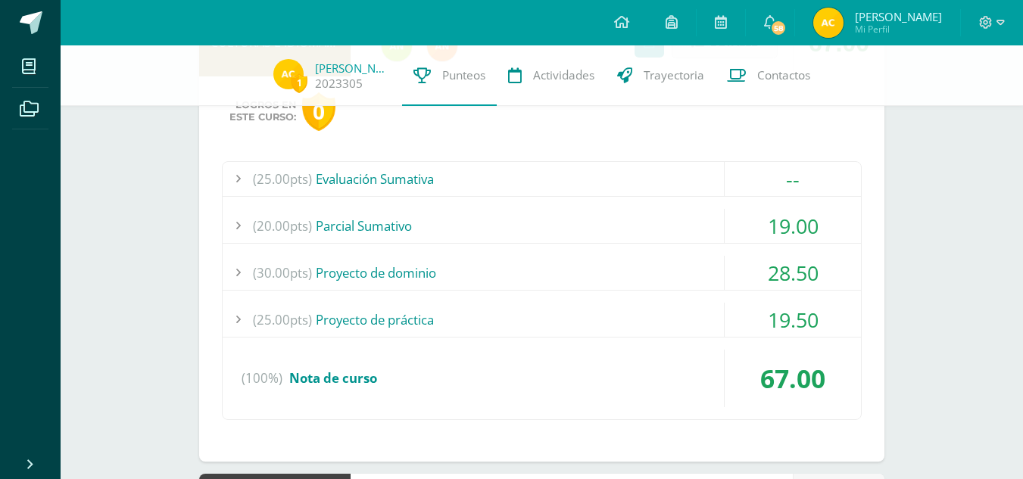
click at [685, 274] on div "(30.00pts) Proyecto de dominio" at bounding box center [542, 273] width 638 height 34
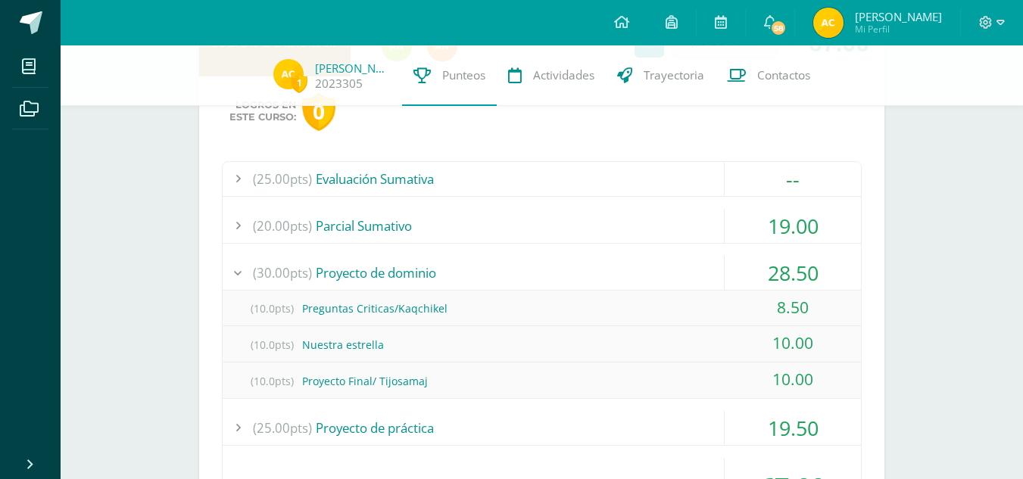
click at [685, 274] on div "(30.00pts) Proyecto de dominio" at bounding box center [542, 273] width 638 height 34
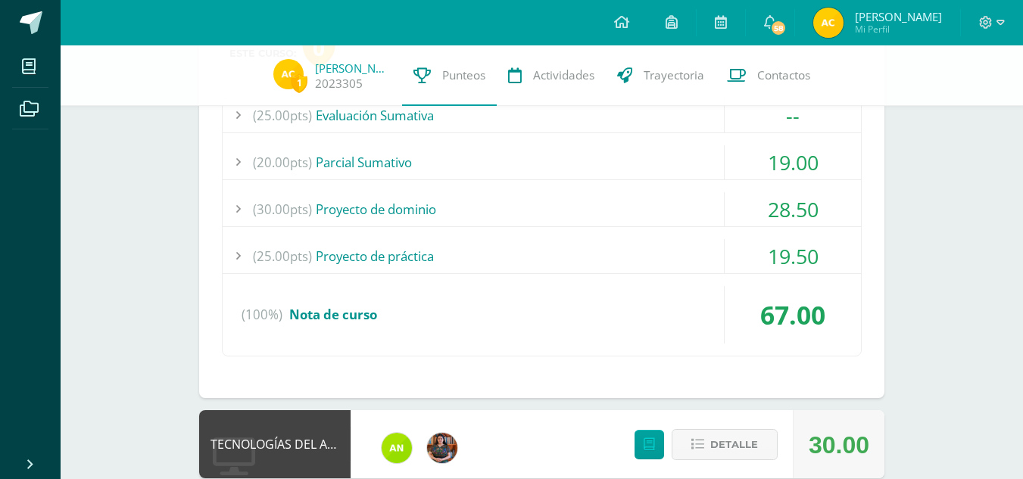
scroll to position [456, 0]
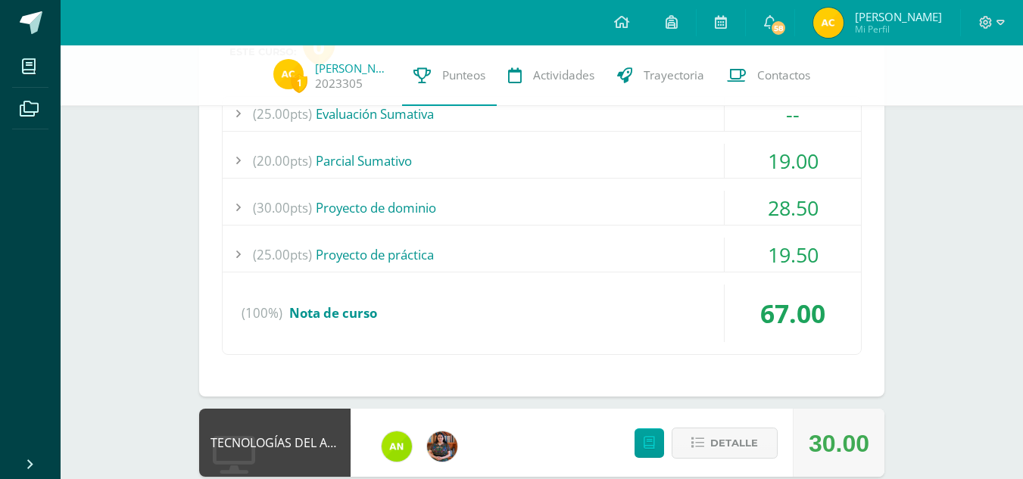
click at [622, 254] on div "(25.00pts) Proyecto de práctica" at bounding box center [542, 255] width 638 height 34
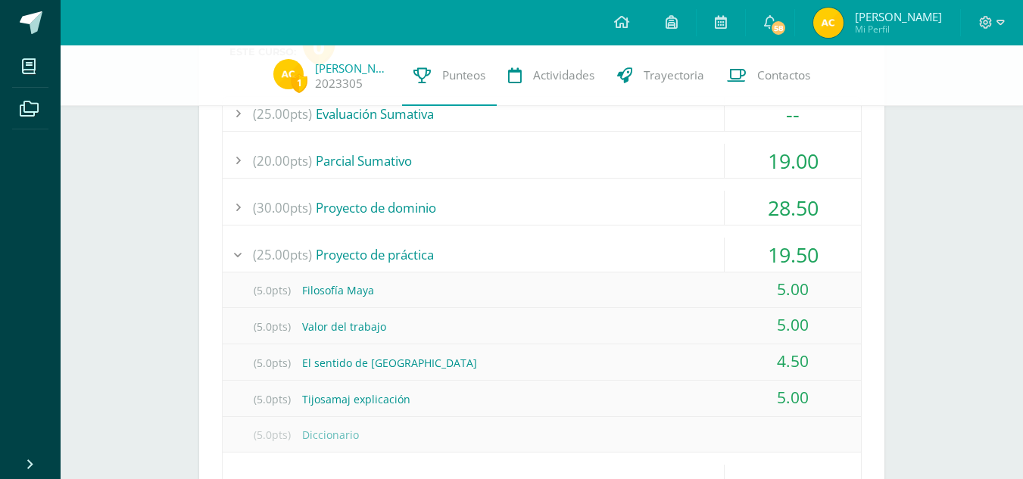
click at [622, 254] on div "(25.00pts) Proyecto de práctica" at bounding box center [542, 255] width 638 height 34
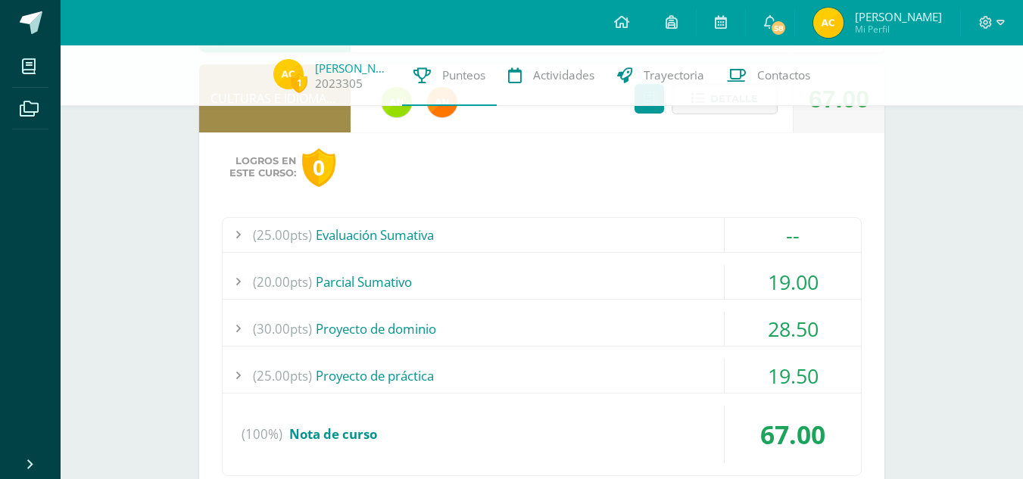
scroll to position [332, 0]
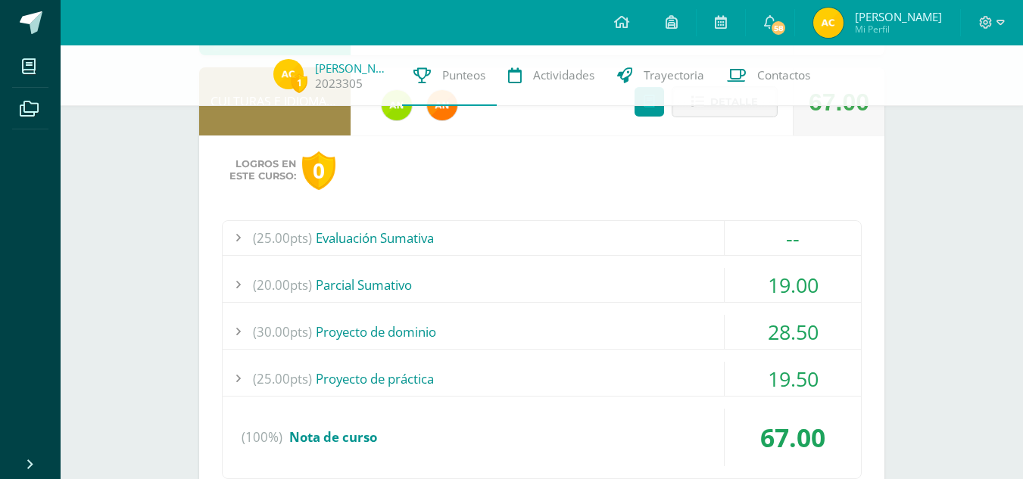
click at [614, 235] on div "(25.00pts) Evaluación Sumativa" at bounding box center [542, 238] width 638 height 34
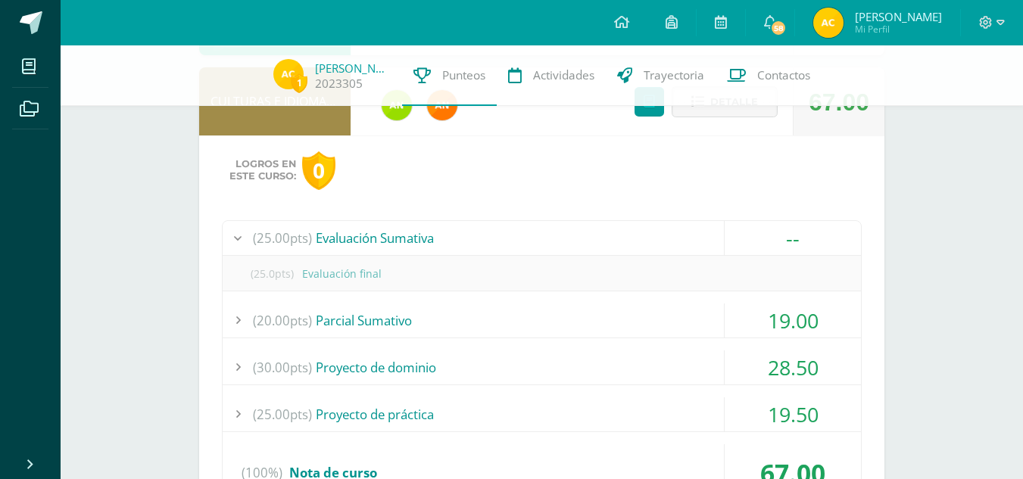
click at [614, 235] on div "(25.00pts) Evaluación Sumativa" at bounding box center [542, 238] width 638 height 34
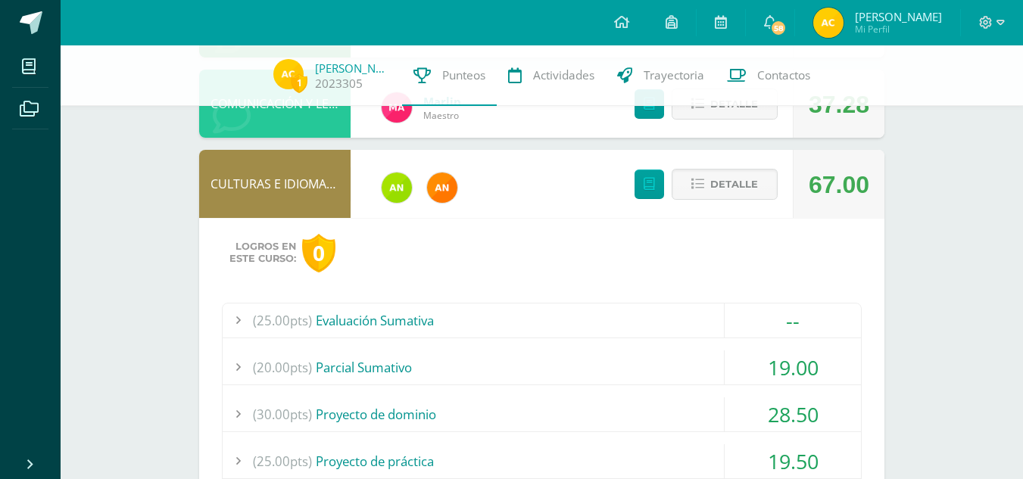
scroll to position [246, 0]
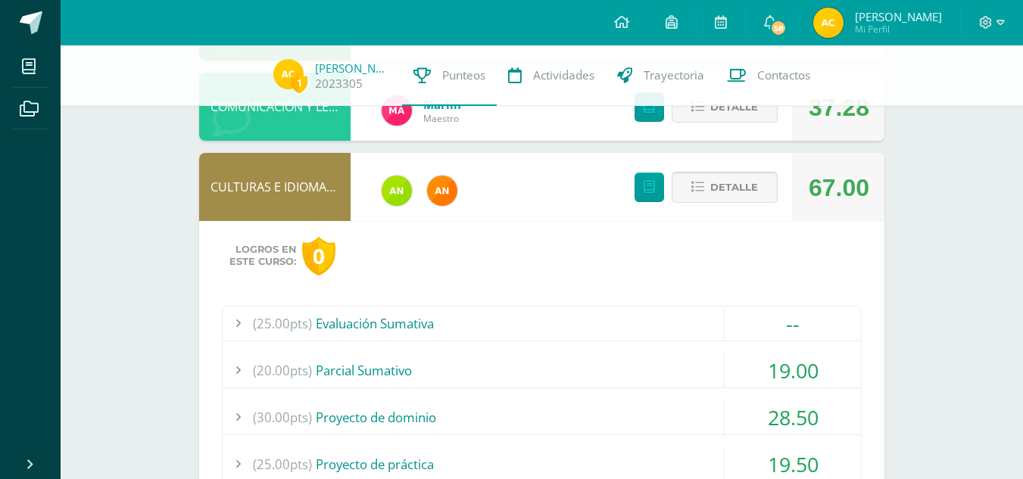
click at [730, 193] on span "Detalle" at bounding box center [734, 187] width 48 height 28
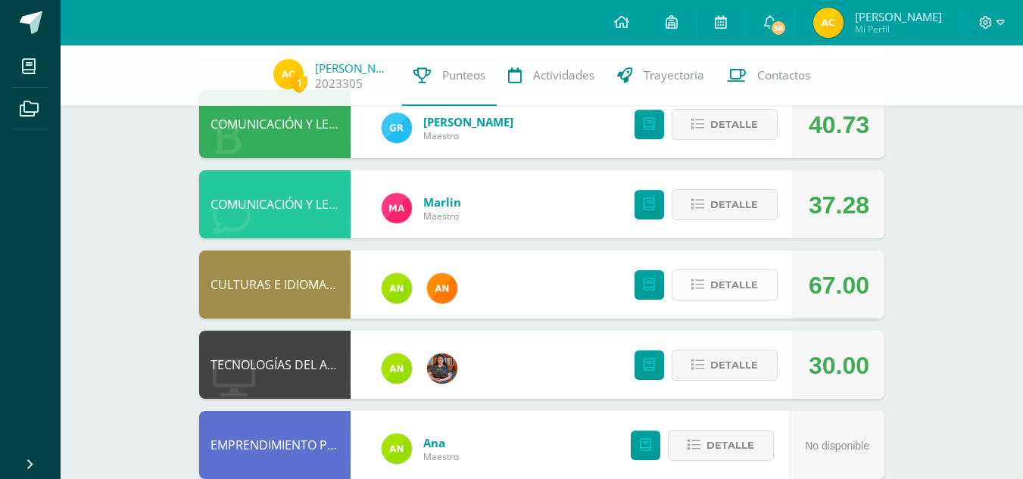
scroll to position [148, 0]
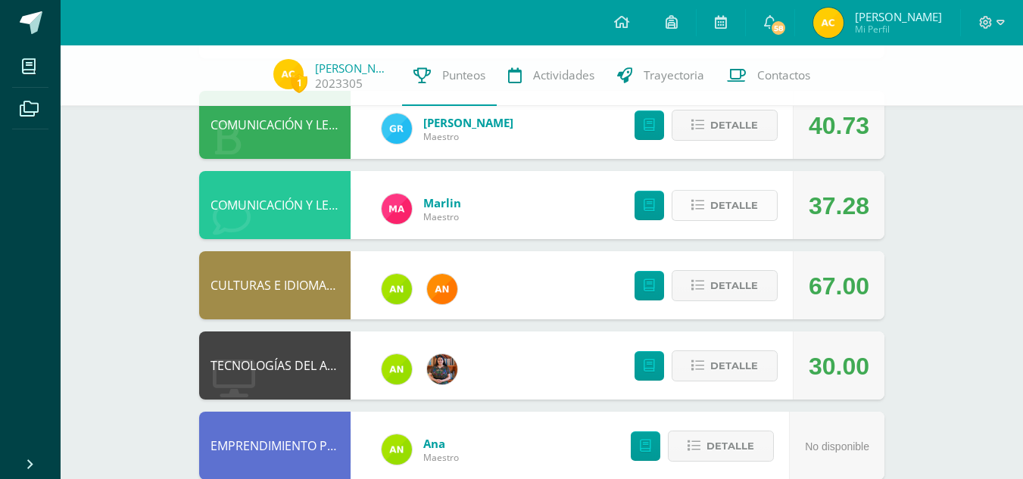
click at [738, 209] on span "Detalle" at bounding box center [734, 206] width 48 height 28
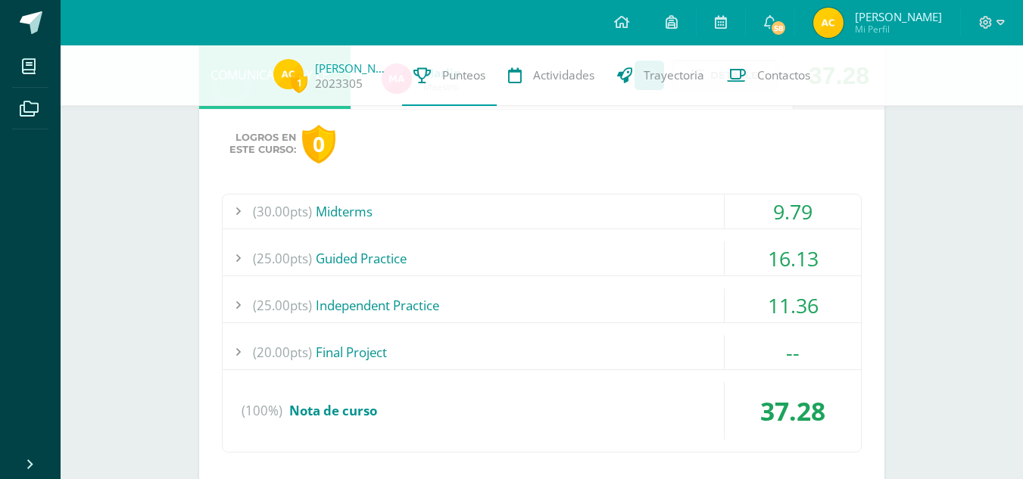
scroll to position [287, 0]
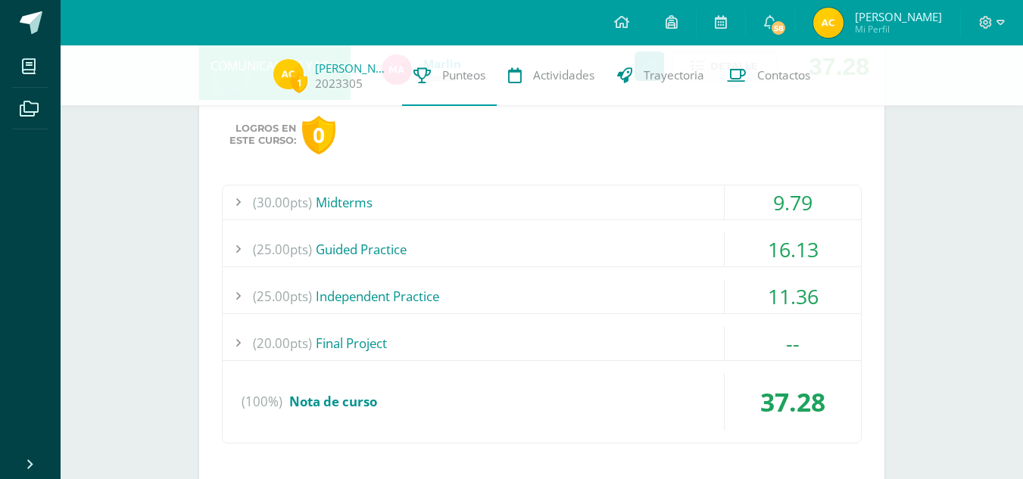
click at [677, 199] on div "(30.00pts) Midterms" at bounding box center [542, 203] width 638 height 34
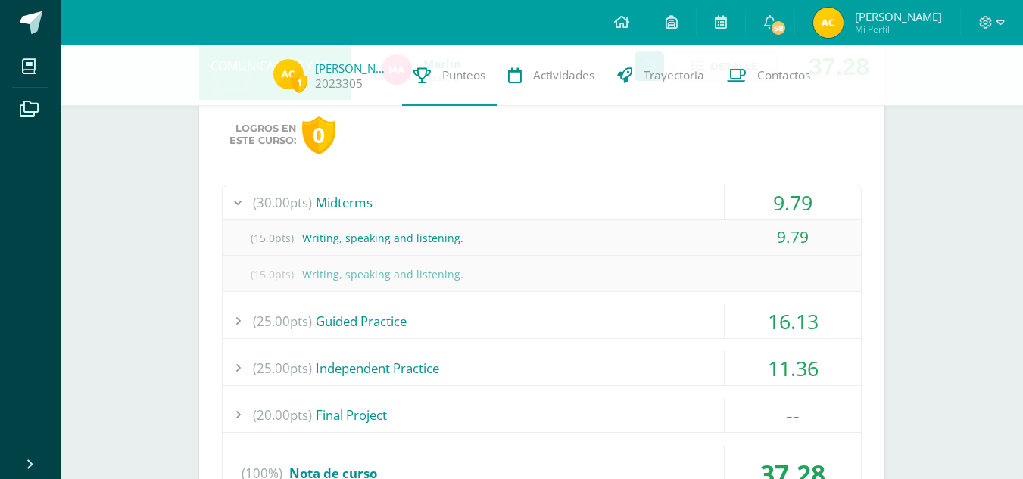
click at [677, 199] on div "(30.00pts) Midterms" at bounding box center [542, 203] width 638 height 34
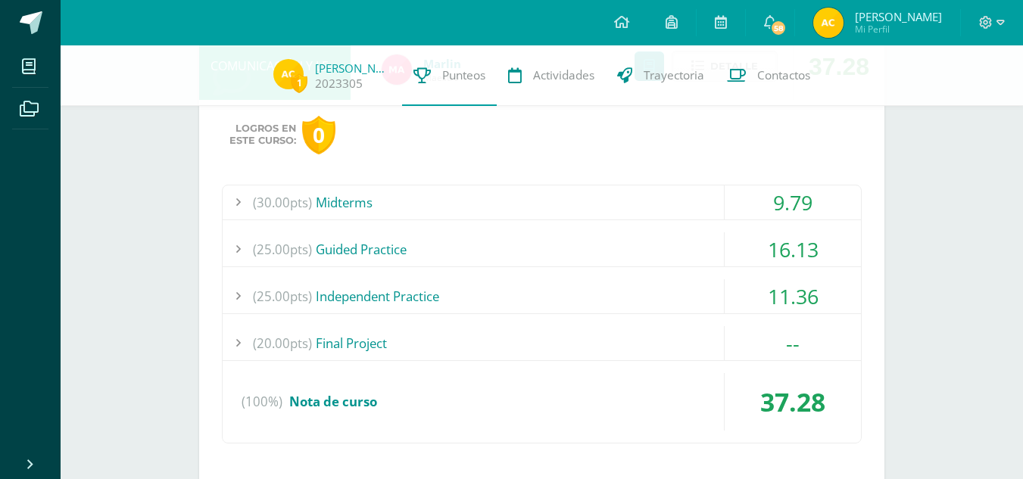
click at [682, 246] on div "(25.00pts) Guided Practice" at bounding box center [542, 249] width 638 height 34
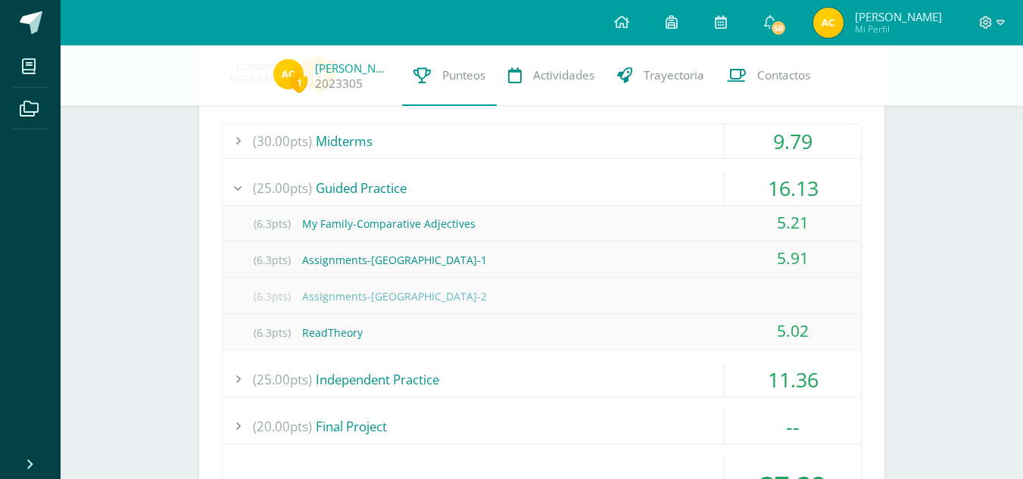
scroll to position [348, 0]
click at [685, 179] on div "(25.00pts) Guided Practice" at bounding box center [542, 189] width 638 height 34
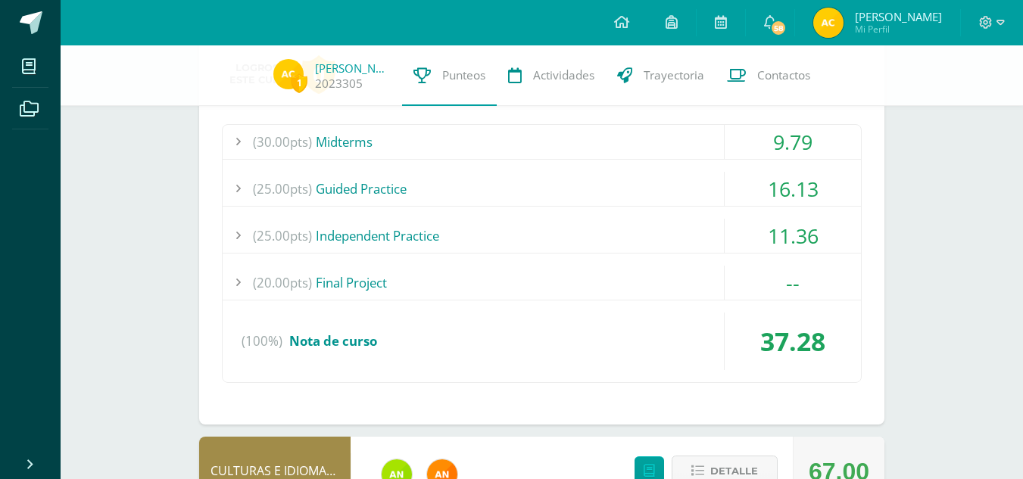
click at [684, 232] on div "(25.00pts) Independent Practice" at bounding box center [542, 236] width 638 height 34
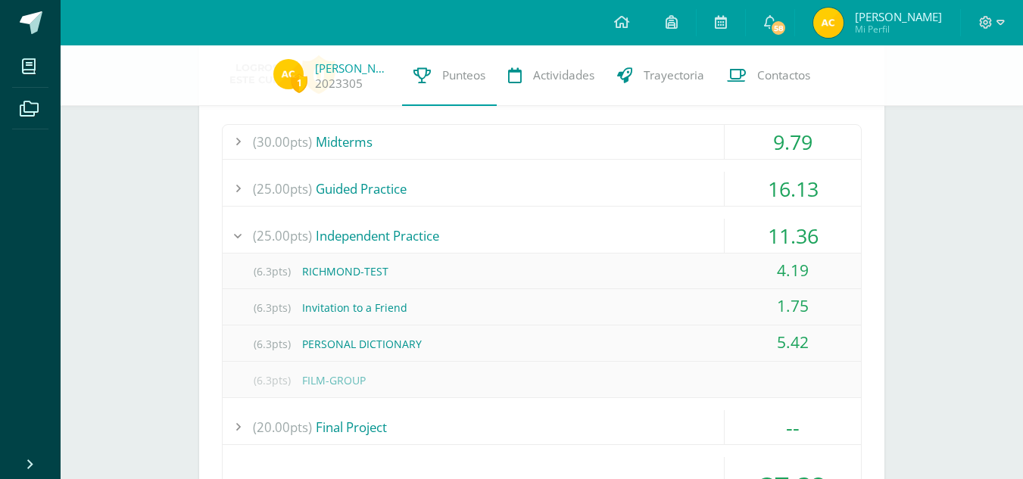
click at [684, 232] on div "(25.00pts) Independent Practice" at bounding box center [542, 236] width 638 height 34
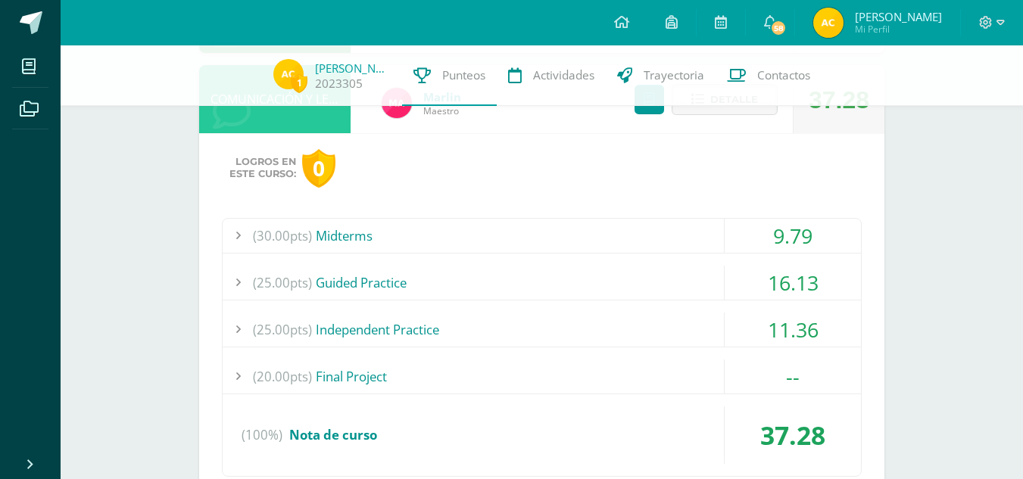
scroll to position [189, 0]
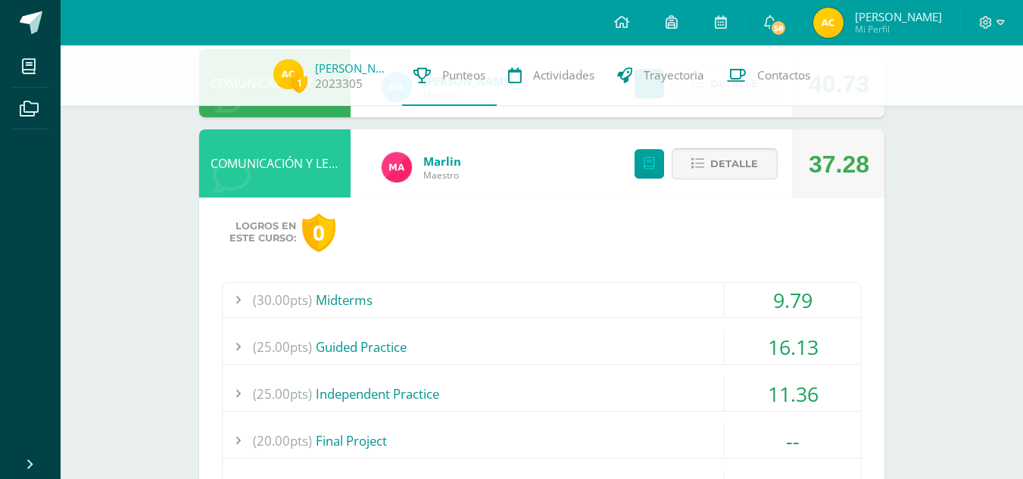
click at [711, 166] on span "Detalle" at bounding box center [734, 164] width 48 height 28
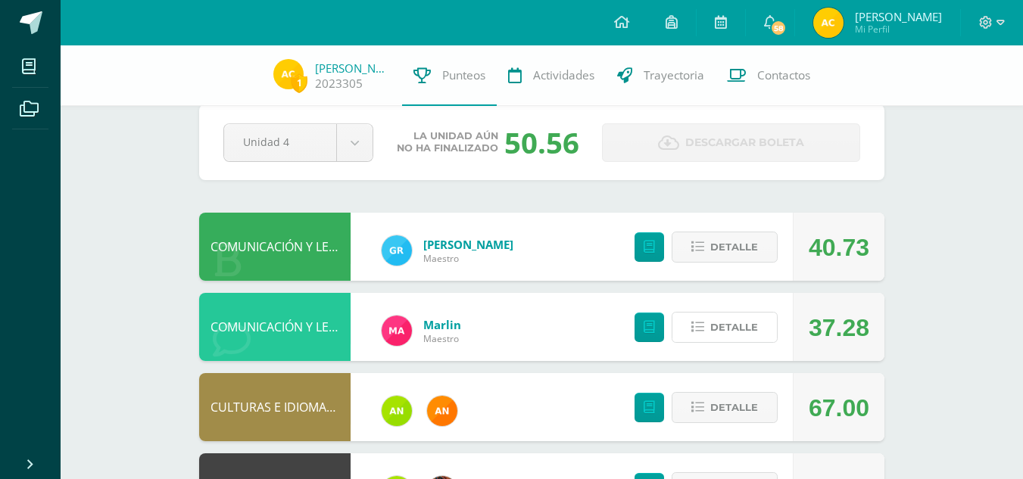
scroll to position [23, 0]
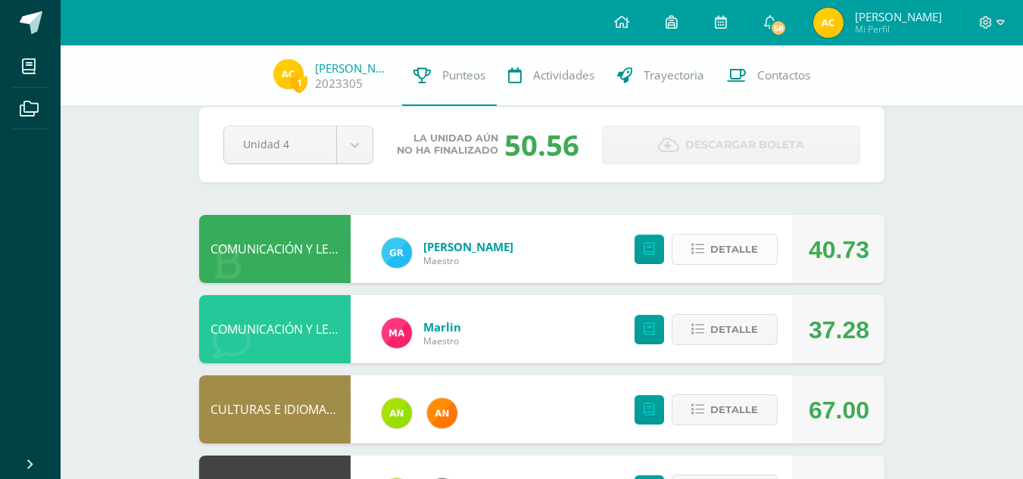
click at [729, 241] on span "Detalle" at bounding box center [734, 250] width 48 height 28
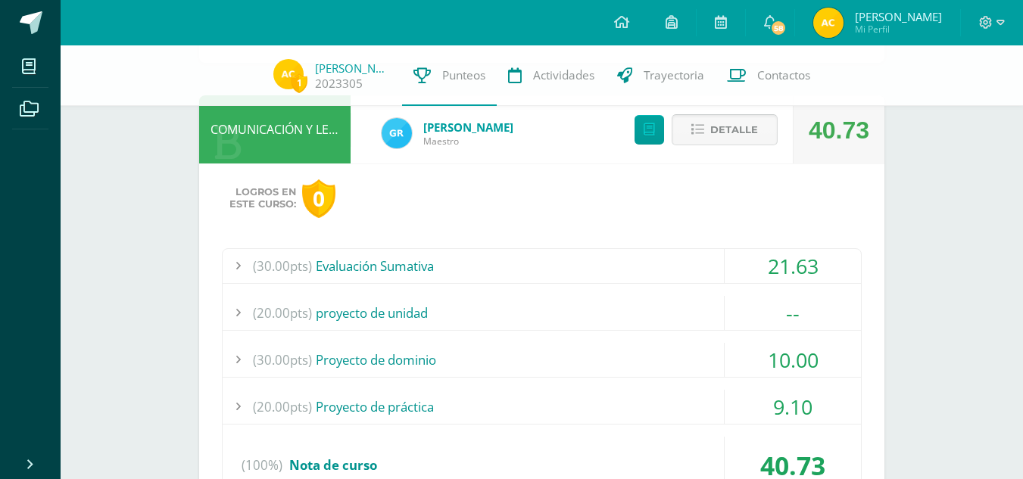
scroll to position [145, 0]
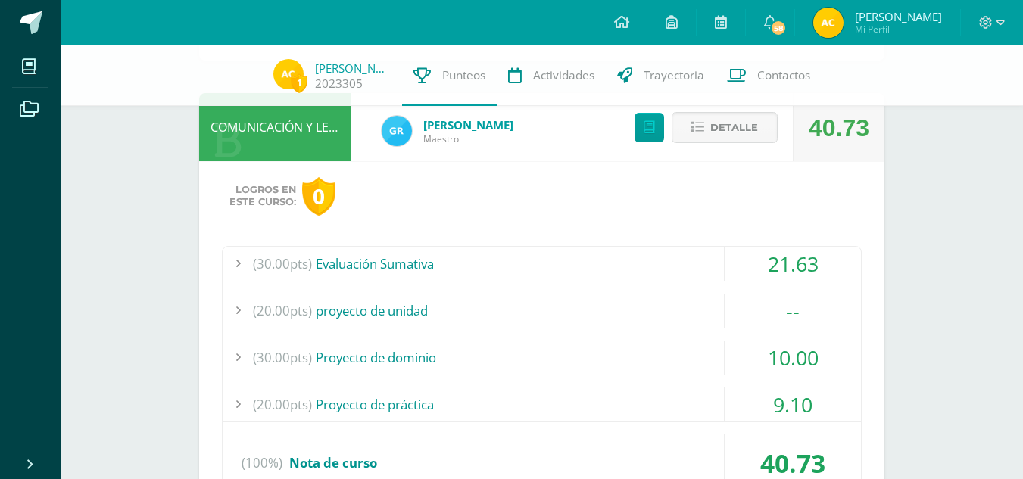
click at [537, 265] on div "(30.00pts) Evaluación Sumativa" at bounding box center [542, 264] width 638 height 34
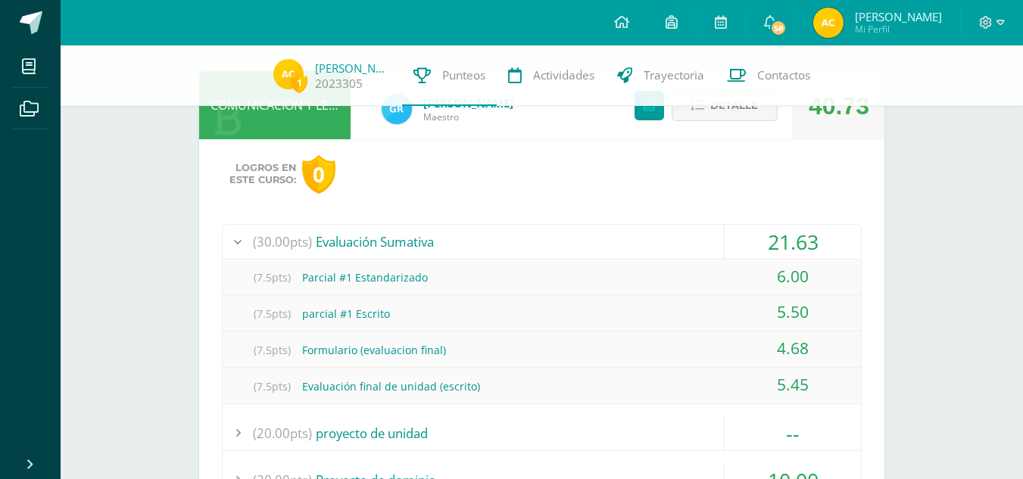
scroll to position [170, 0]
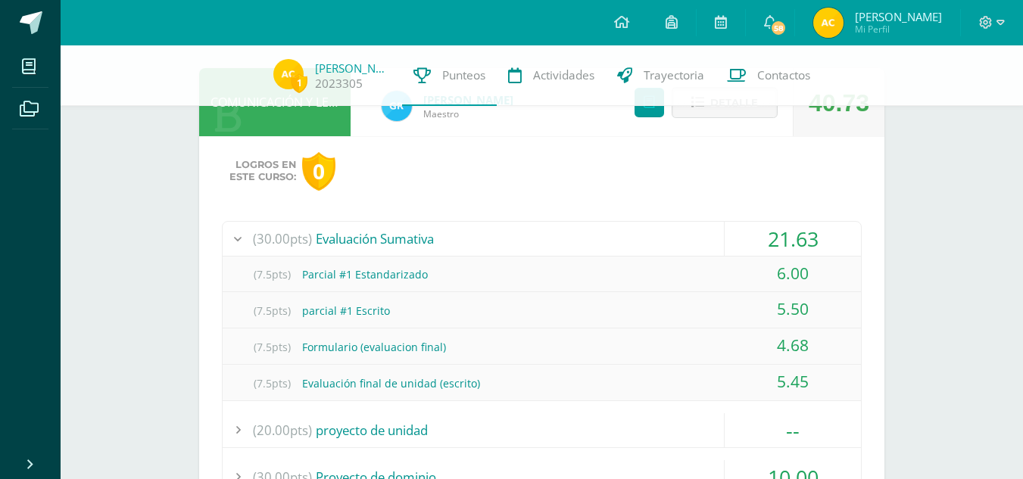
click at [599, 237] on div "(30.00pts) Evaluación Sumativa" at bounding box center [542, 239] width 638 height 34
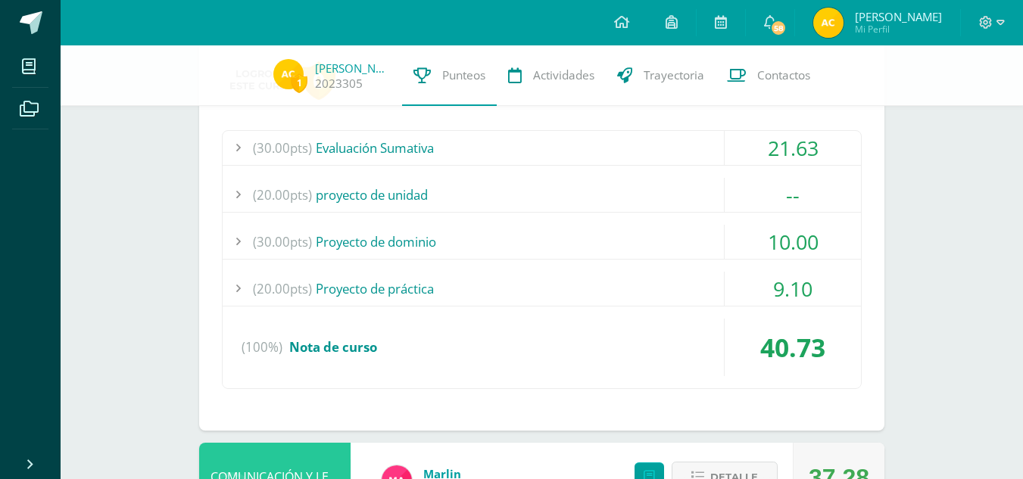
scroll to position [266, 0]
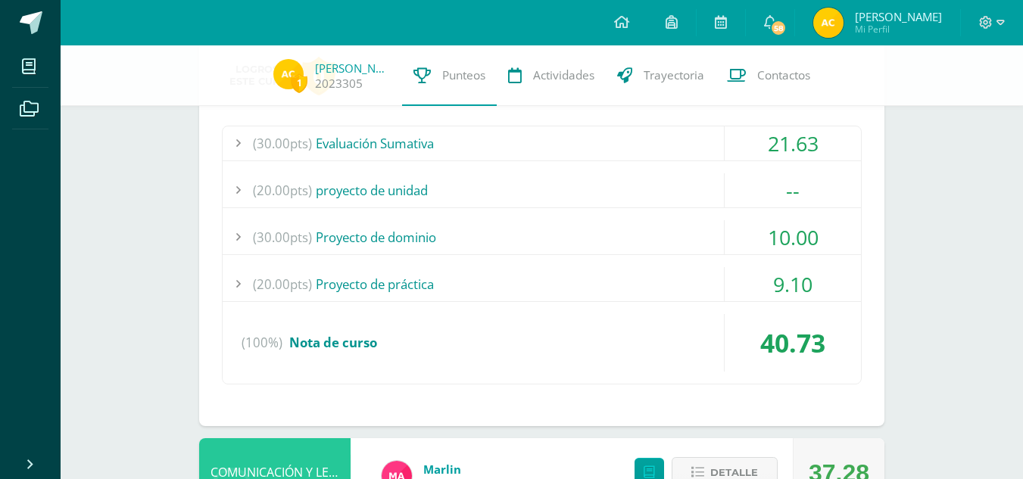
click at [613, 187] on div "(20.00pts) proyecto de unidad" at bounding box center [542, 190] width 638 height 34
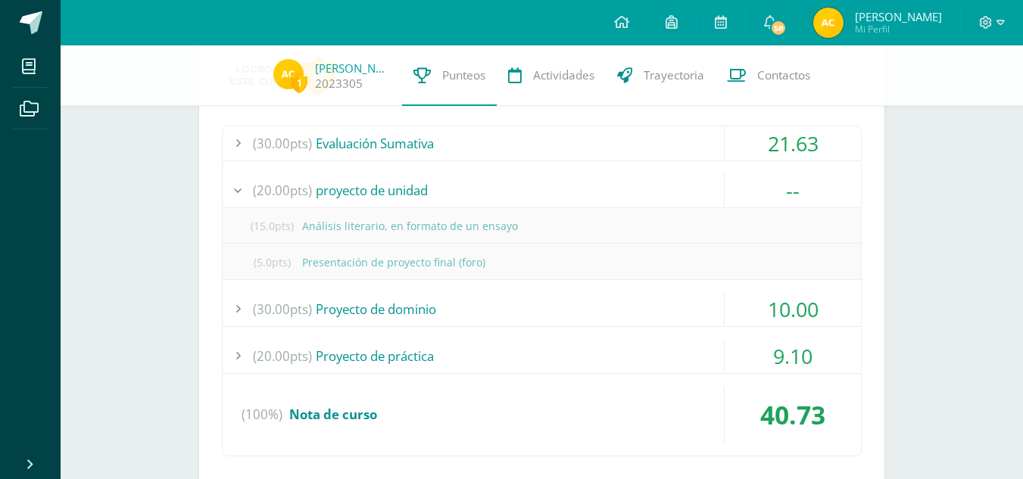
click at [613, 187] on div "(20.00pts) proyecto de unidad" at bounding box center [542, 190] width 638 height 34
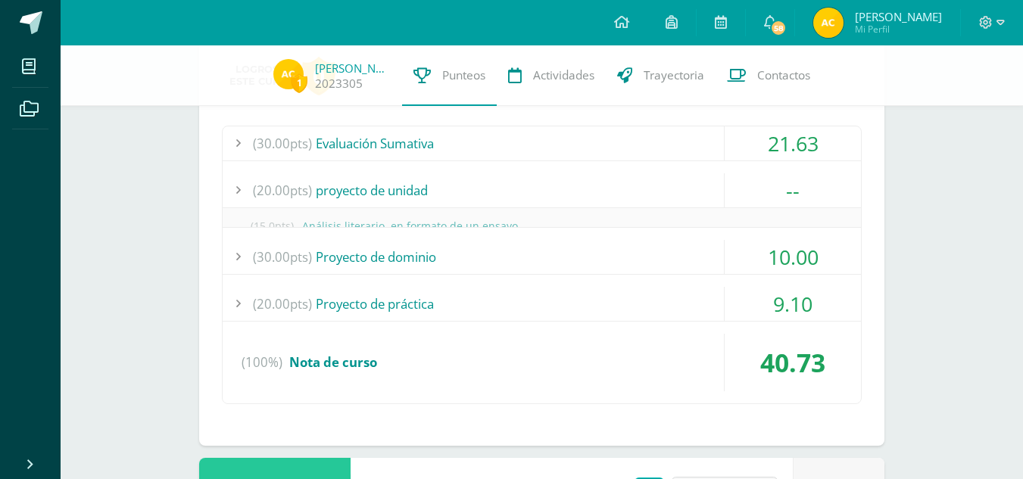
click at [613, 187] on div "(20.00pts) proyecto de unidad" at bounding box center [542, 190] width 638 height 34
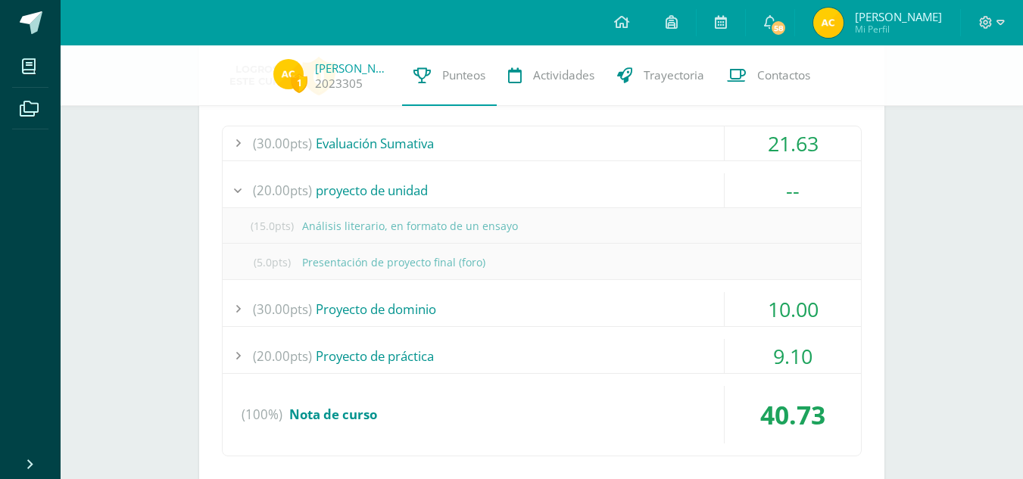
click at [613, 187] on div "(20.00pts) proyecto de unidad" at bounding box center [542, 190] width 638 height 34
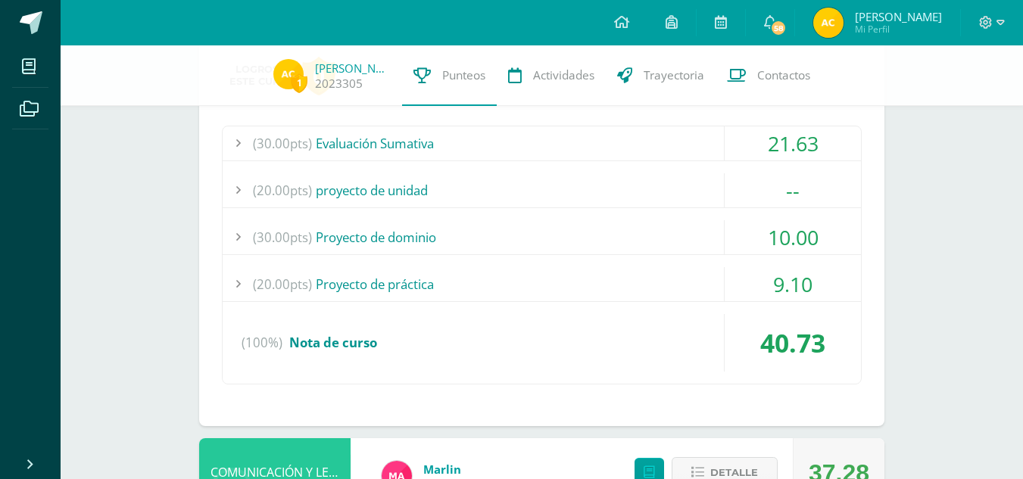
click at [613, 187] on div "(20.00pts) proyecto de unidad" at bounding box center [542, 190] width 638 height 34
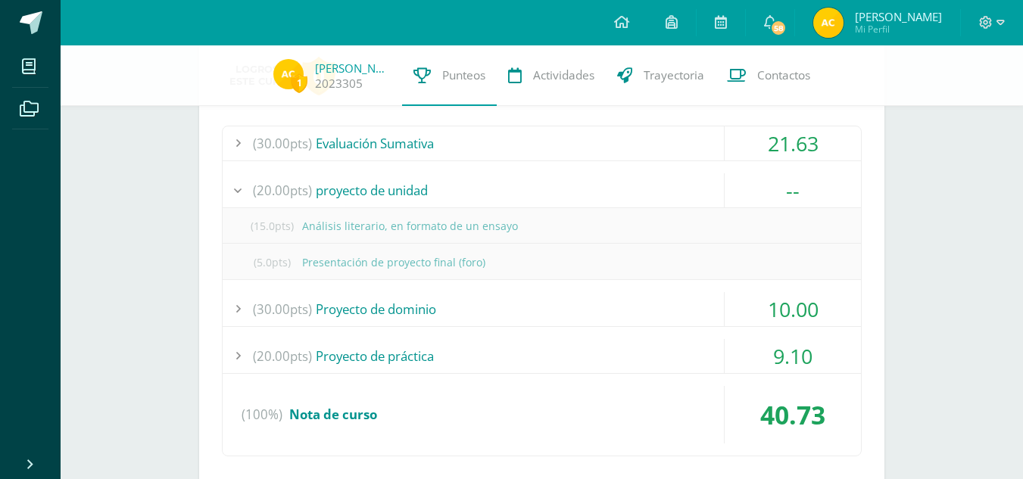
click at [613, 187] on div "(20.00pts) proyecto de unidad" at bounding box center [542, 190] width 638 height 34
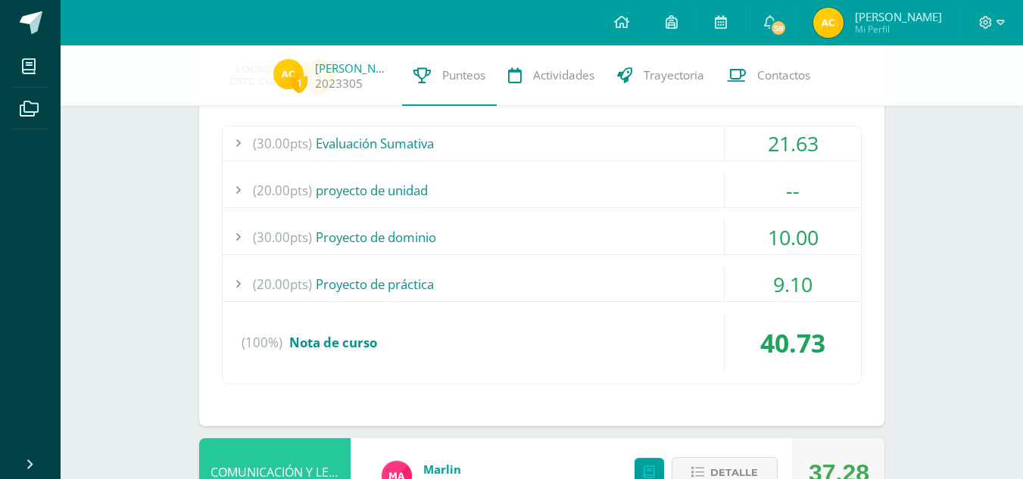
click at [669, 223] on div "(30.00pts) Proyecto de dominio" at bounding box center [542, 237] width 638 height 34
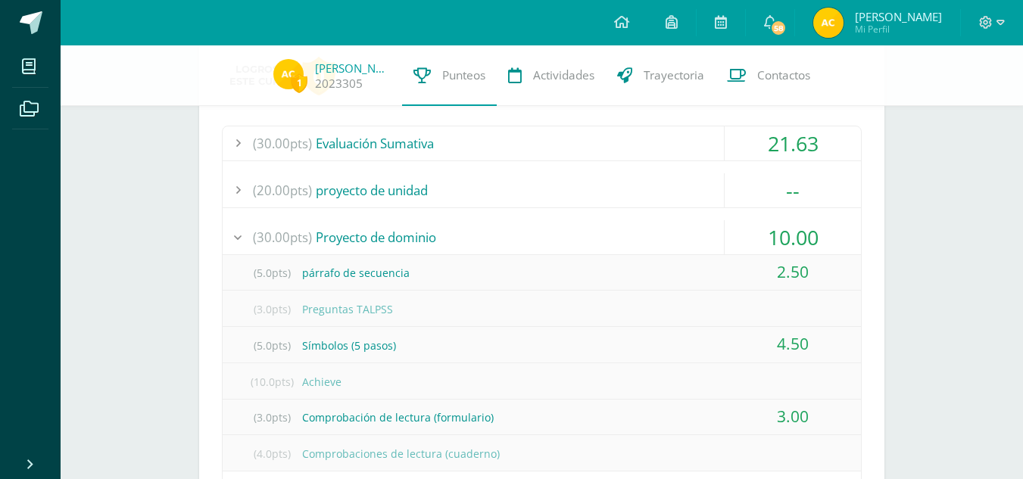
click at [669, 223] on div "(30.00pts) Proyecto de dominio" at bounding box center [542, 237] width 638 height 34
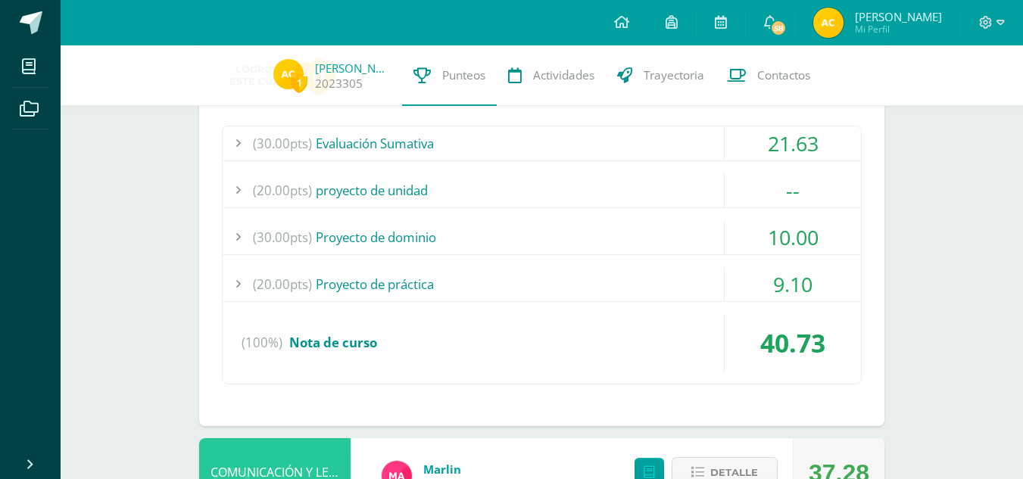
click at [675, 245] on div "(30.00pts) Proyecto de dominio" at bounding box center [542, 237] width 638 height 34
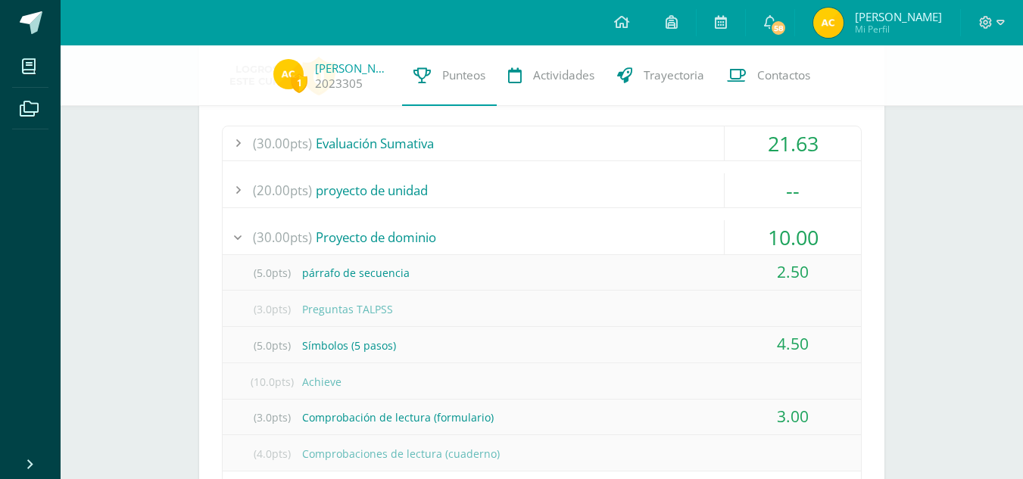
click at [675, 245] on div "(30.00pts) Proyecto de dominio" at bounding box center [542, 237] width 638 height 34
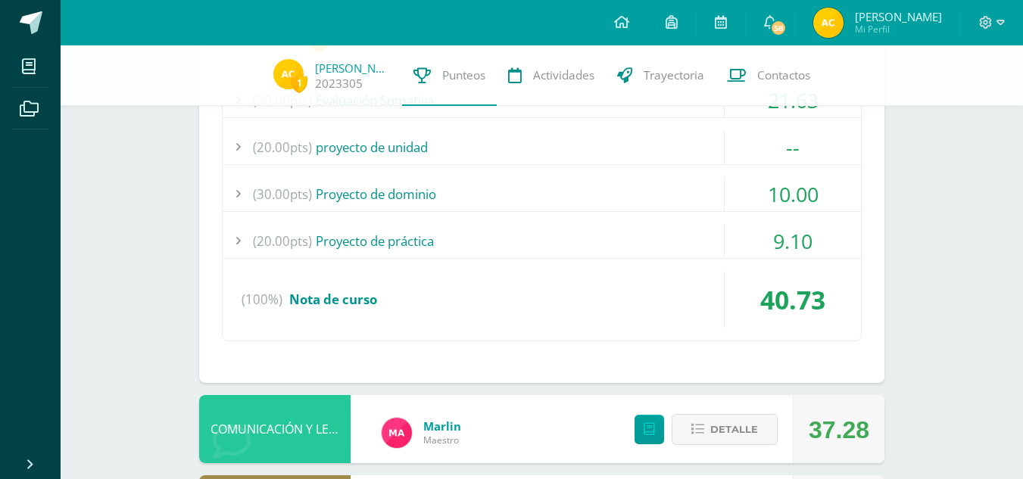
scroll to position [310, 0]
click at [660, 242] on div "(20.00pts) Proyecto de práctica" at bounding box center [542, 240] width 638 height 34
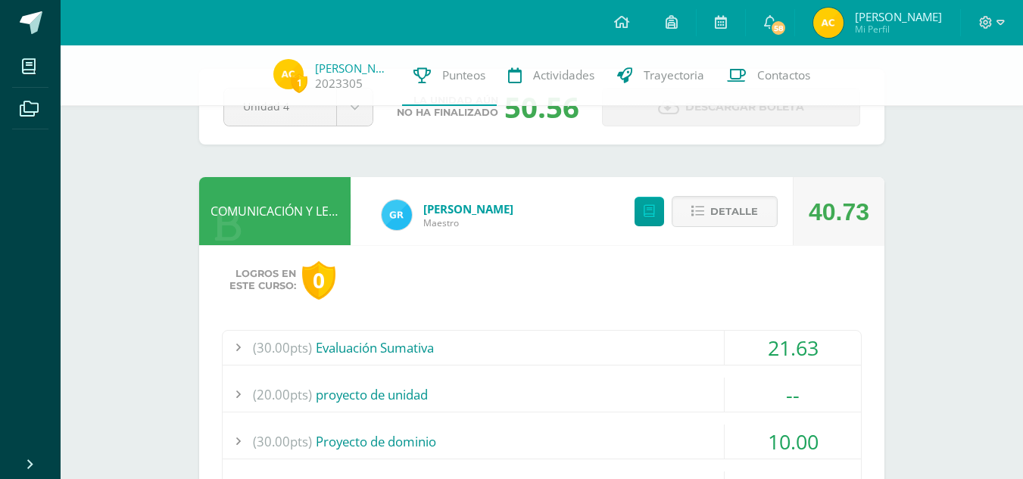
scroll to position [61, 0]
click at [722, 211] on span "Detalle" at bounding box center [734, 212] width 48 height 28
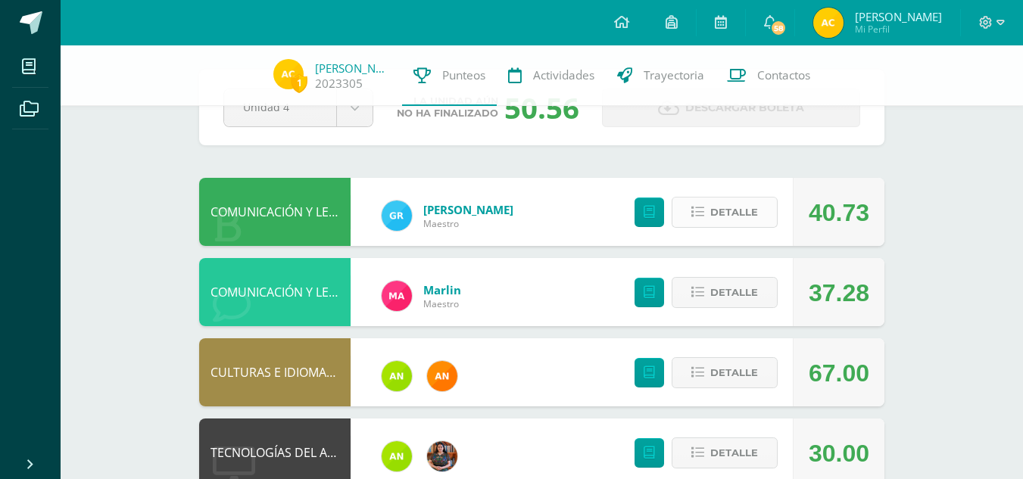
scroll to position [0, 0]
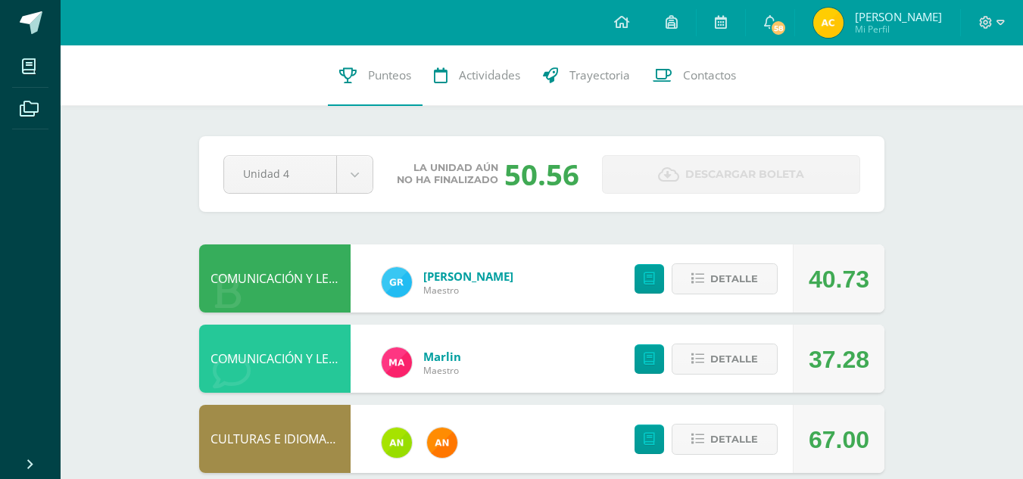
click at [990, 31] on div at bounding box center [992, 22] width 62 height 45
click at [983, 17] on icon at bounding box center [986, 23] width 14 height 14
click at [938, 105] on span "Cerrar sesión" at bounding box center [953, 102] width 68 height 14
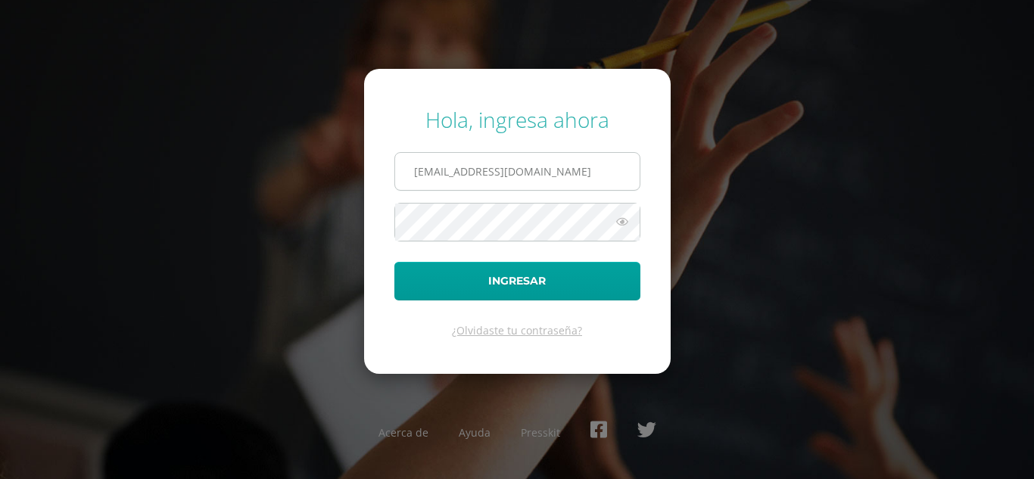
click at [598, 182] on input "maribelchalcu2023@maiagt.org" at bounding box center [517, 171] width 245 height 37
type input "m"
type input "evelynxitamul"
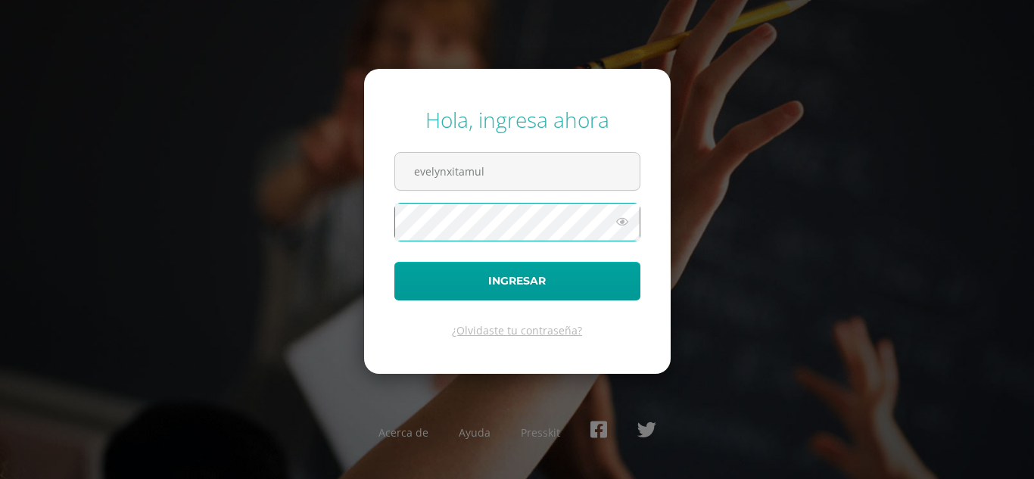
click at [395, 262] on button "Ingresar" at bounding box center [518, 281] width 246 height 39
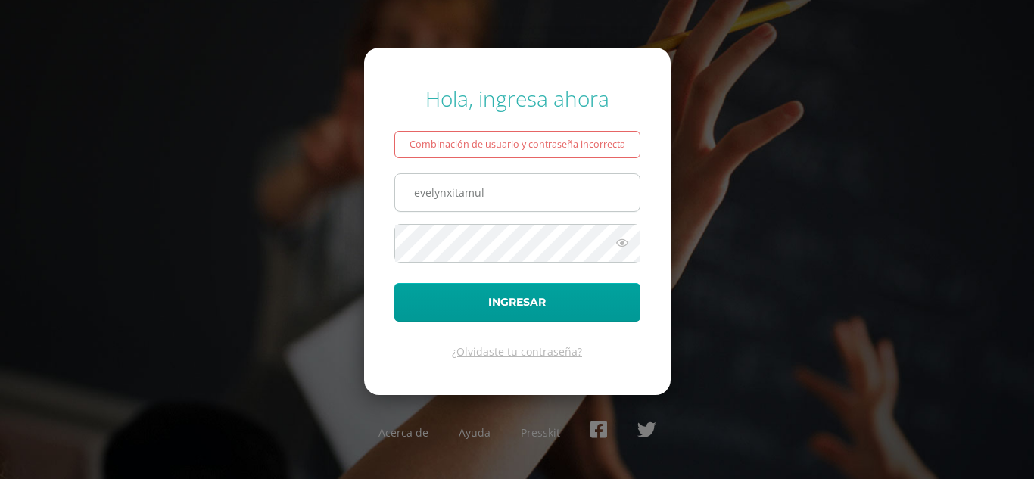
click at [502, 194] on input "evelynxitamul" at bounding box center [517, 192] width 245 height 37
type input "evelinxitamul"
click at [395, 283] on button "Ingresar" at bounding box center [518, 302] width 246 height 39
click at [518, 193] on input "evelinxitamul" at bounding box center [517, 192] width 245 height 37
type input "e"
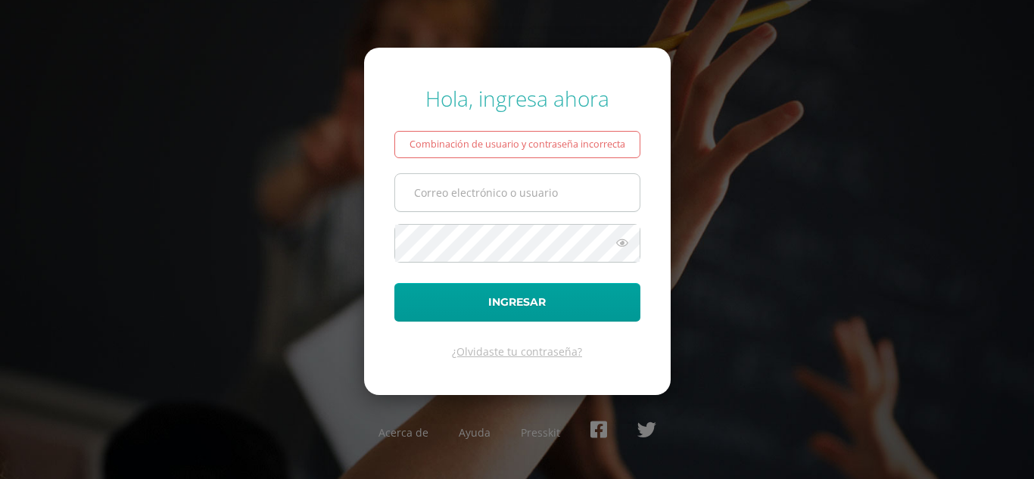
type input "maribelchalcu2023@maiagt.org"
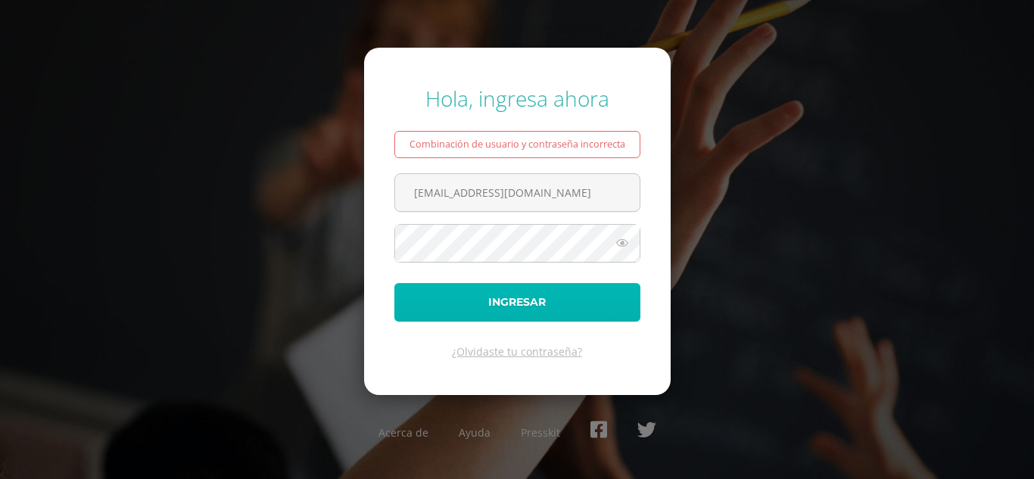
click at [529, 305] on button "Ingresar" at bounding box center [518, 302] width 246 height 39
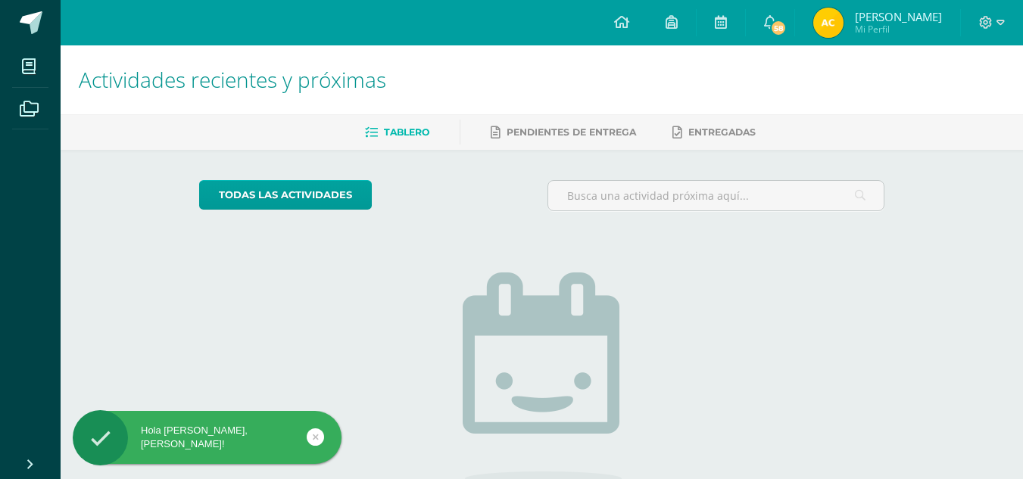
click at [864, 33] on span "[PERSON_NAME] Mi Perfil" at bounding box center [877, 23] width 135 height 30
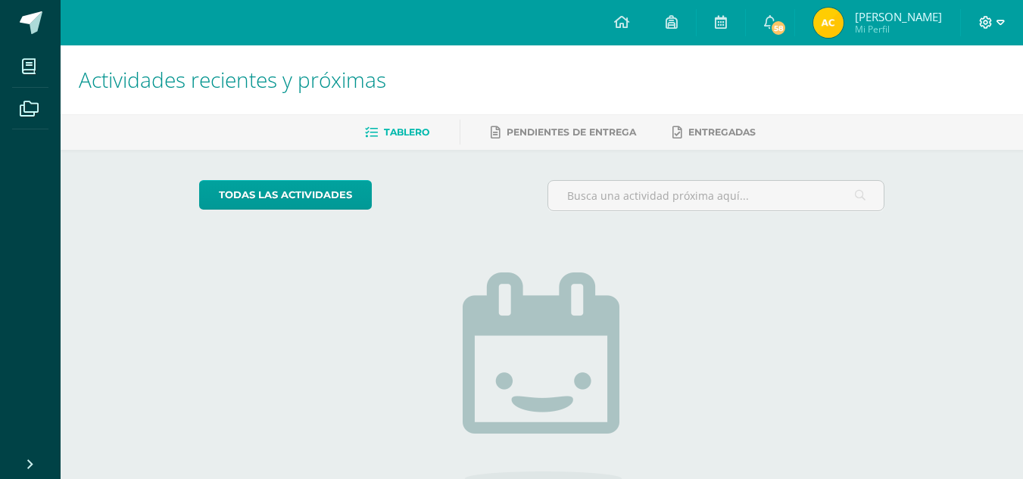
click at [987, 27] on icon at bounding box center [986, 23] width 14 height 14
click at [955, 98] on span "Cerrar sesión" at bounding box center [953, 102] width 68 height 14
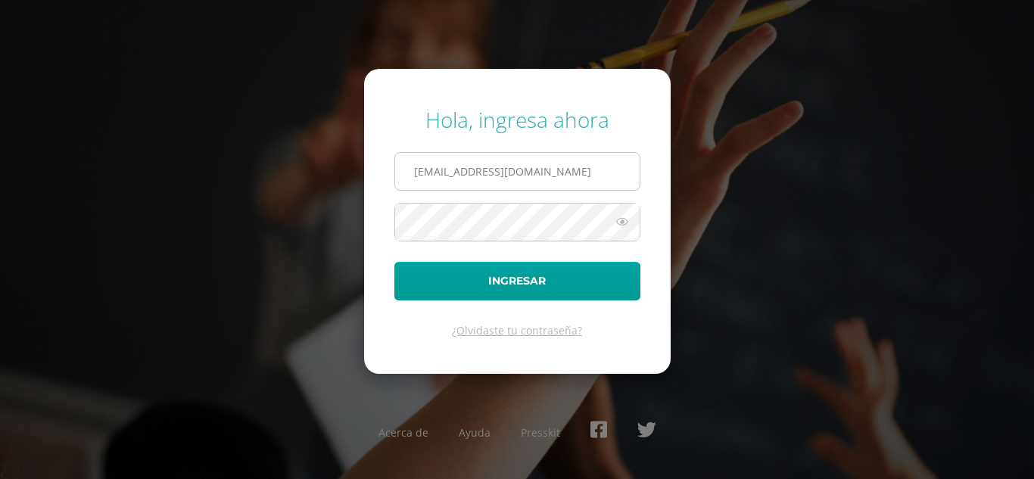
click at [582, 175] on input "[EMAIL_ADDRESS][DOMAIN_NAME]" at bounding box center [517, 171] width 245 height 37
type input "m"
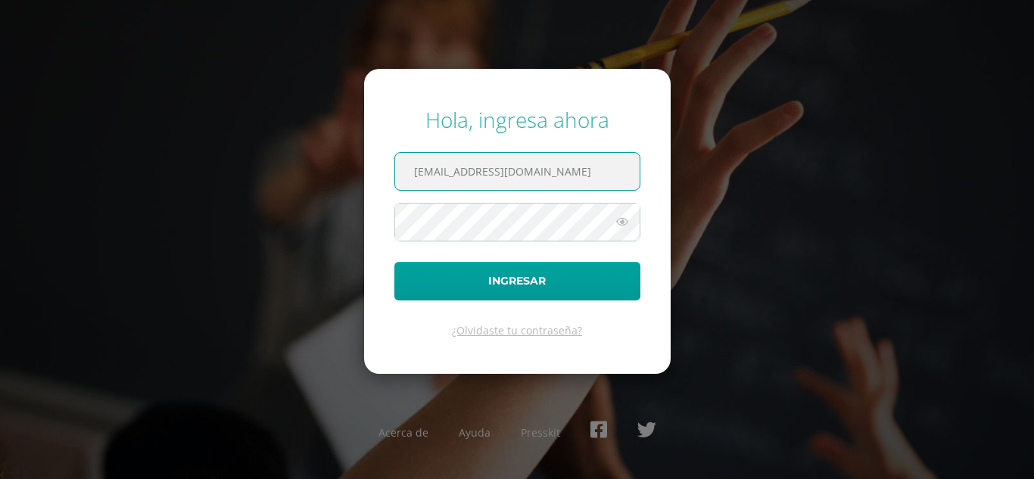
type input "andreayaxon2023@maiagt.org"
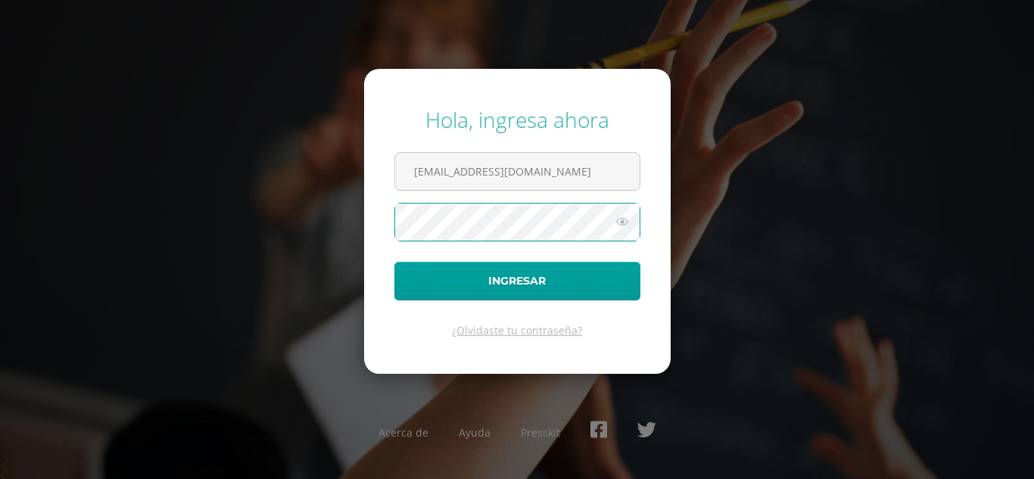
click at [395, 262] on button "Ingresar" at bounding box center [518, 281] width 246 height 39
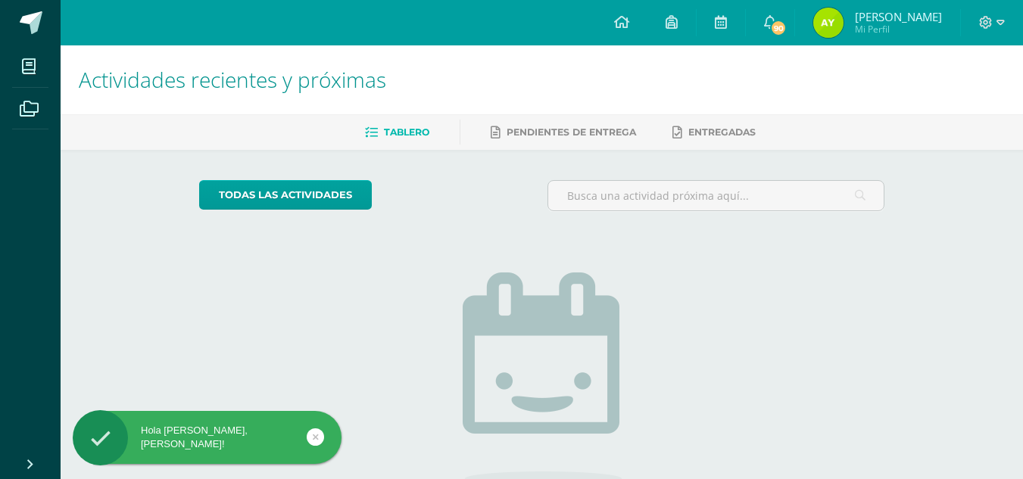
click at [822, 25] on img at bounding box center [828, 23] width 30 height 30
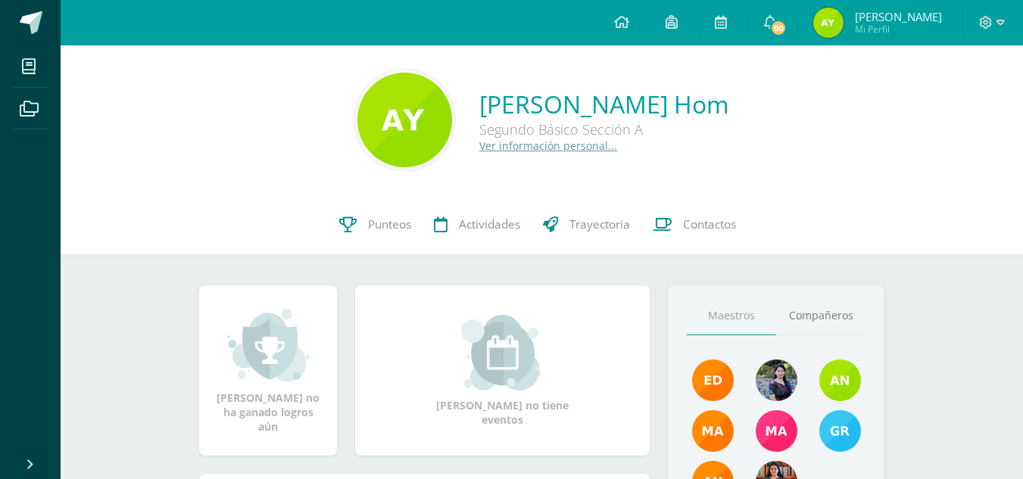
click at [838, 25] on img at bounding box center [828, 23] width 30 height 30
click at [370, 229] on span "Punteos" at bounding box center [389, 225] width 43 height 16
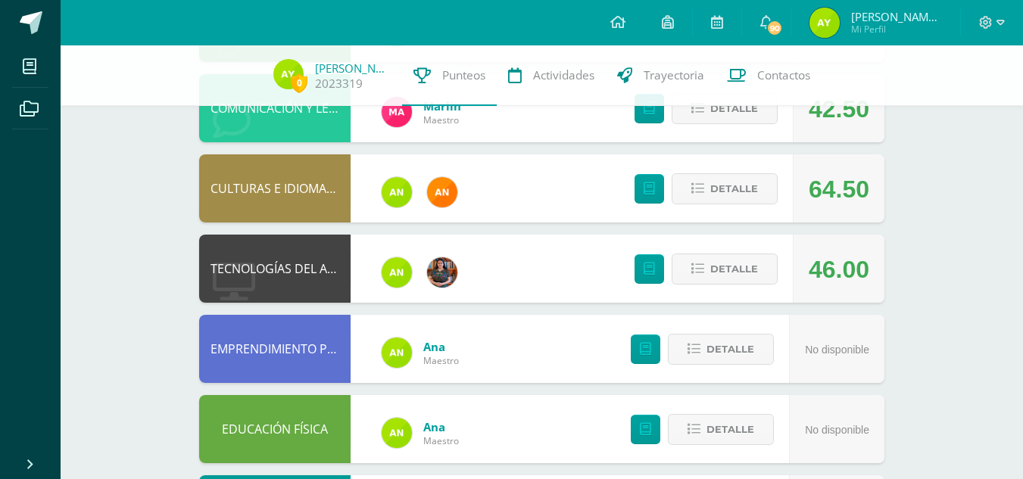
scroll to position [306, 0]
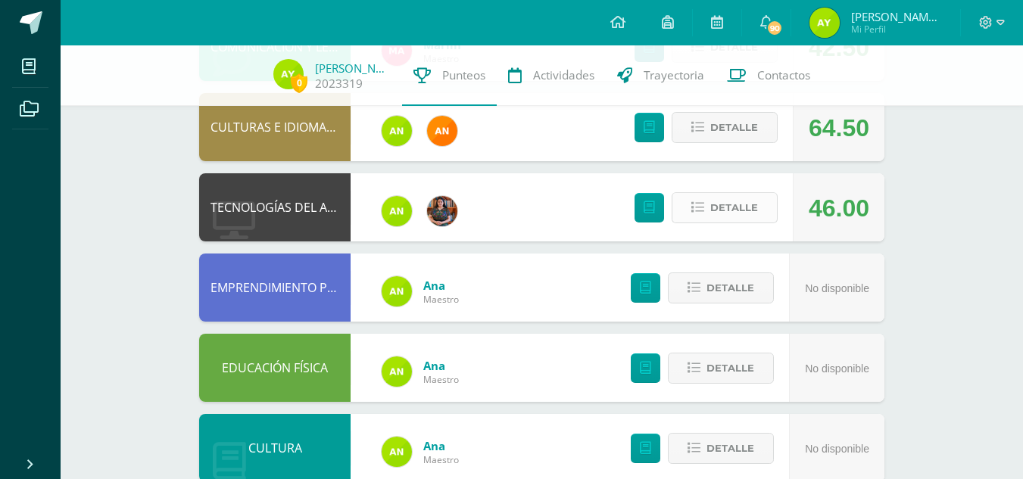
click at [703, 203] on icon at bounding box center [697, 207] width 13 height 13
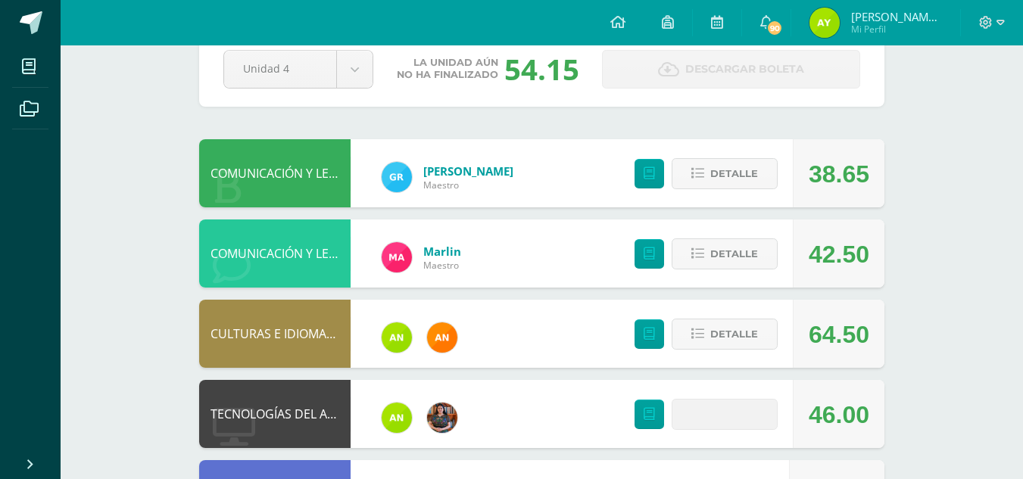
scroll to position [0, 0]
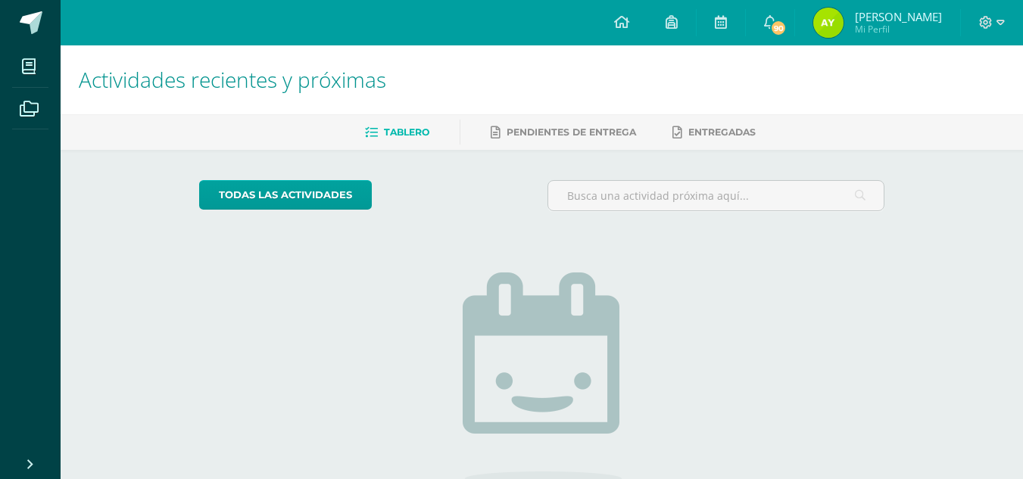
click at [844, 19] on img at bounding box center [828, 23] width 30 height 30
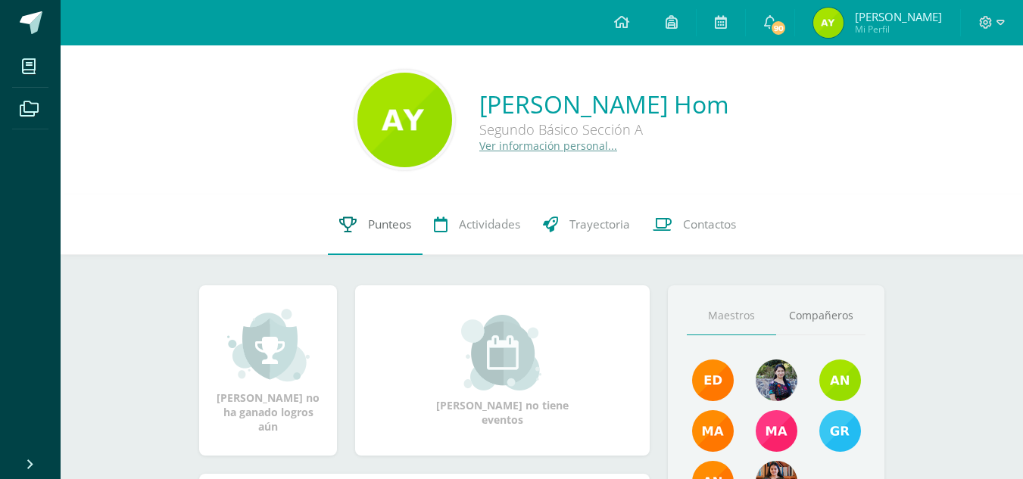
click at [385, 224] on span "Punteos" at bounding box center [389, 225] width 43 height 16
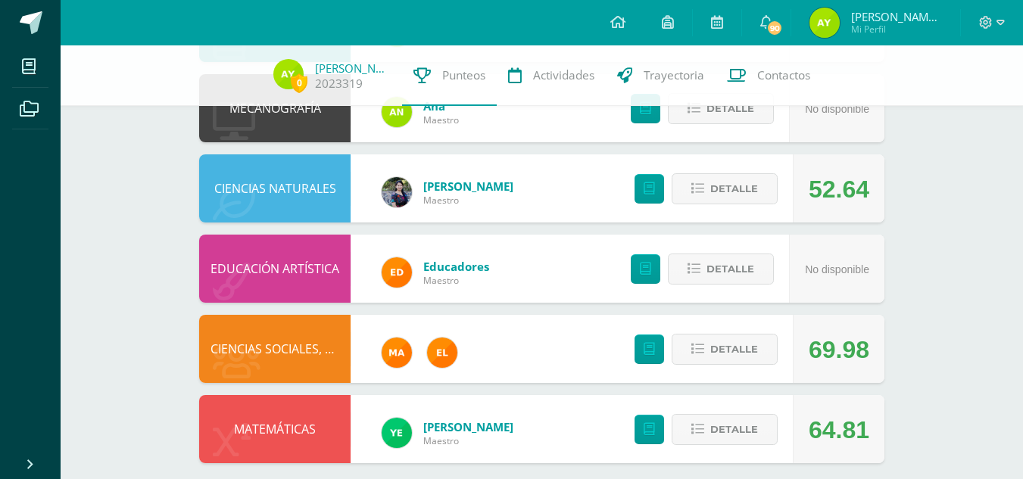
scroll to position [821, 0]
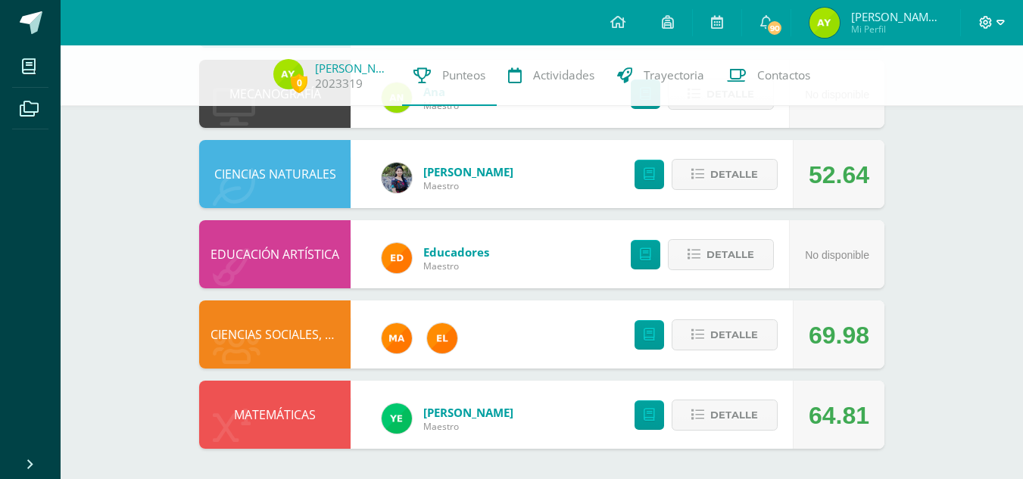
click at [983, 30] on span at bounding box center [992, 22] width 26 height 17
click at [967, 98] on span "Cerrar sesión" at bounding box center [953, 102] width 68 height 14
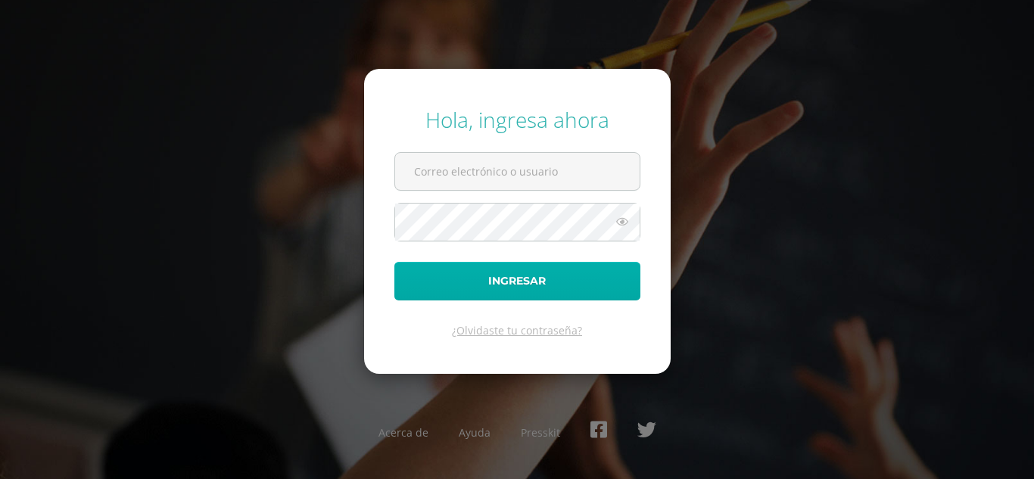
type input "[EMAIL_ADDRESS][DOMAIN_NAME]"
click at [532, 284] on button "Ingresar" at bounding box center [518, 281] width 246 height 39
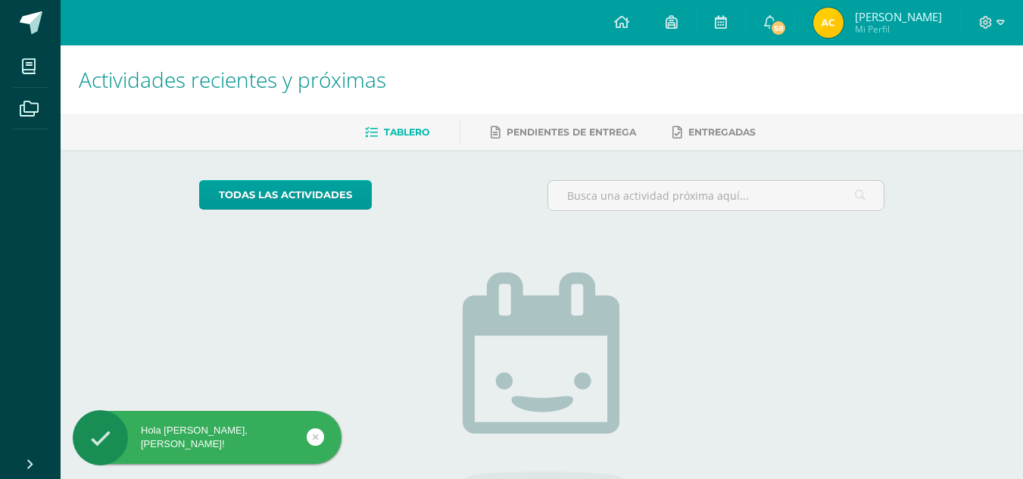
click at [843, 23] on img at bounding box center [828, 23] width 30 height 30
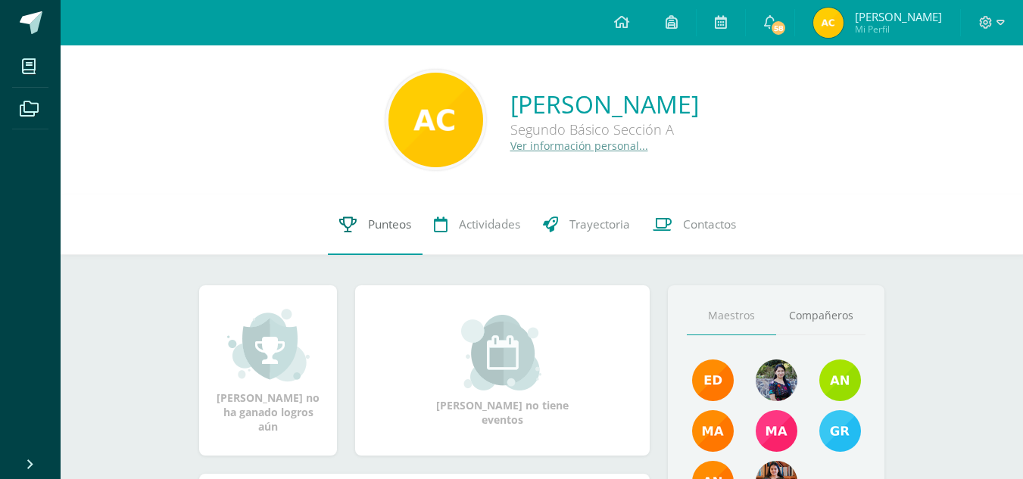
click at [374, 234] on link "Punteos" at bounding box center [375, 225] width 95 height 61
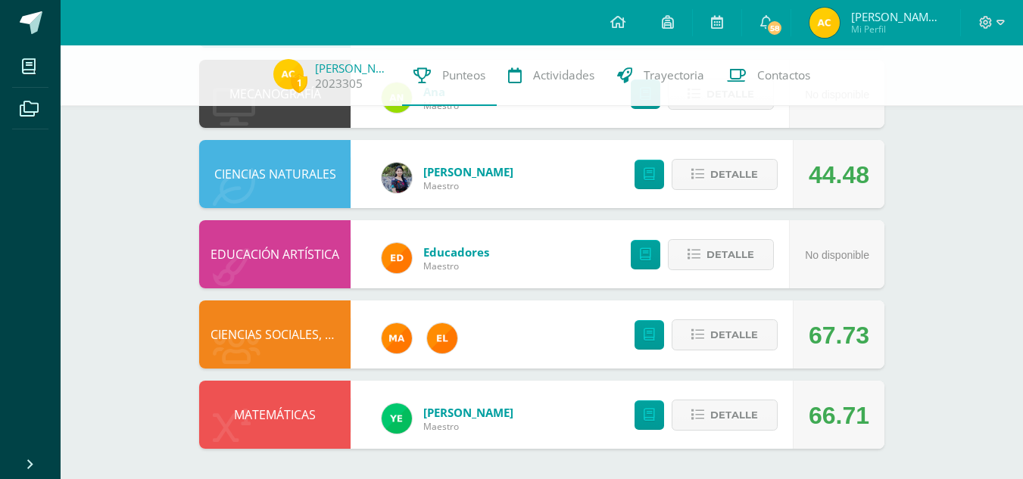
scroll to position [820, 0]
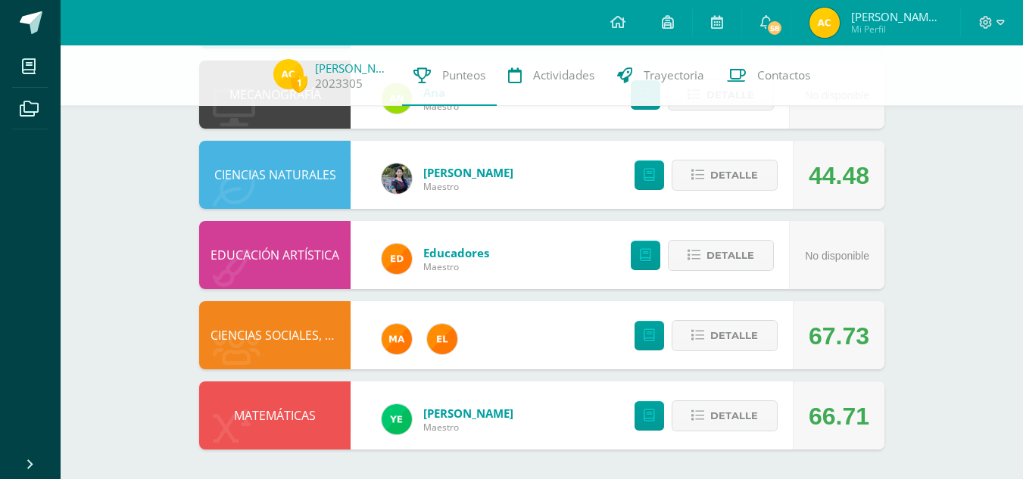
click at [1004, 19] on div at bounding box center [992, 22] width 62 height 45
click at [990, 23] on icon at bounding box center [986, 23] width 14 height 14
click at [928, 96] on span "Cerrar sesión" at bounding box center [953, 102] width 68 height 14
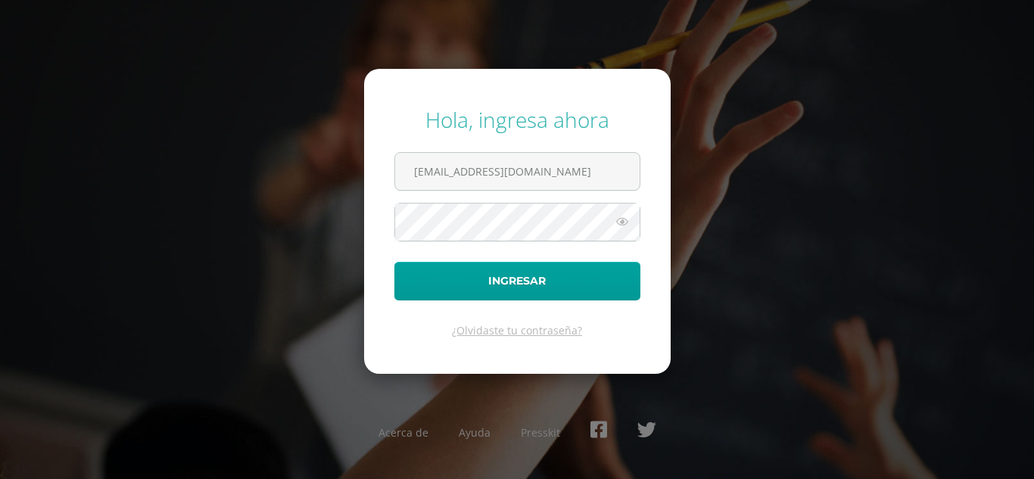
drag, startPoint x: 0, startPoint y: 0, endPoint x: 574, endPoint y: -66, distance: 577.8
click at [574, 0] on html "Sesión cerrada con éxito Hola, ingresa ahora [EMAIL_ADDRESS][DOMAIN_NAME] Ingre…" at bounding box center [517, 239] width 1034 height 479
